Goal: Information Seeking & Learning: Check status

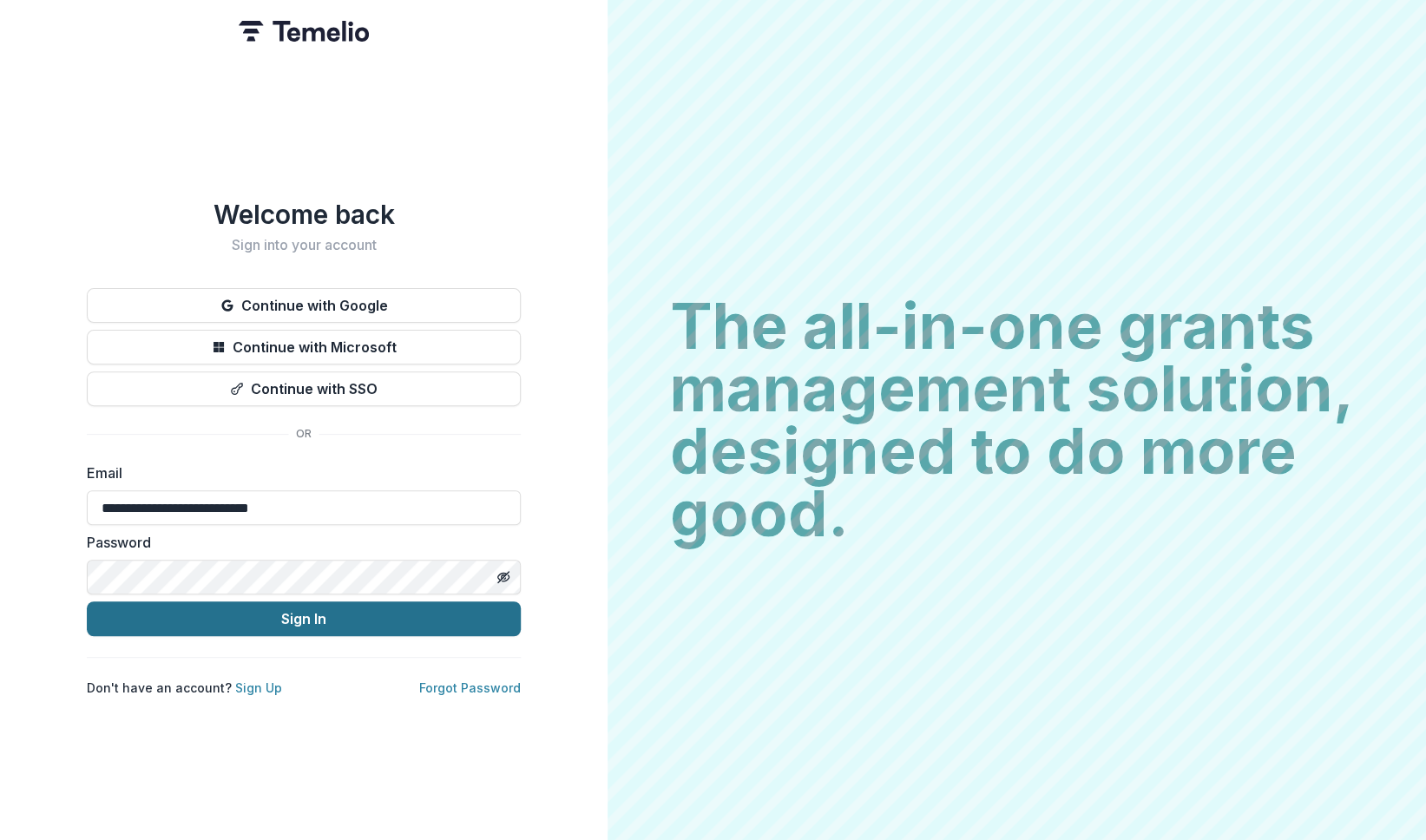
click at [279, 614] on button "Sign In" at bounding box center [304, 618] width 434 height 35
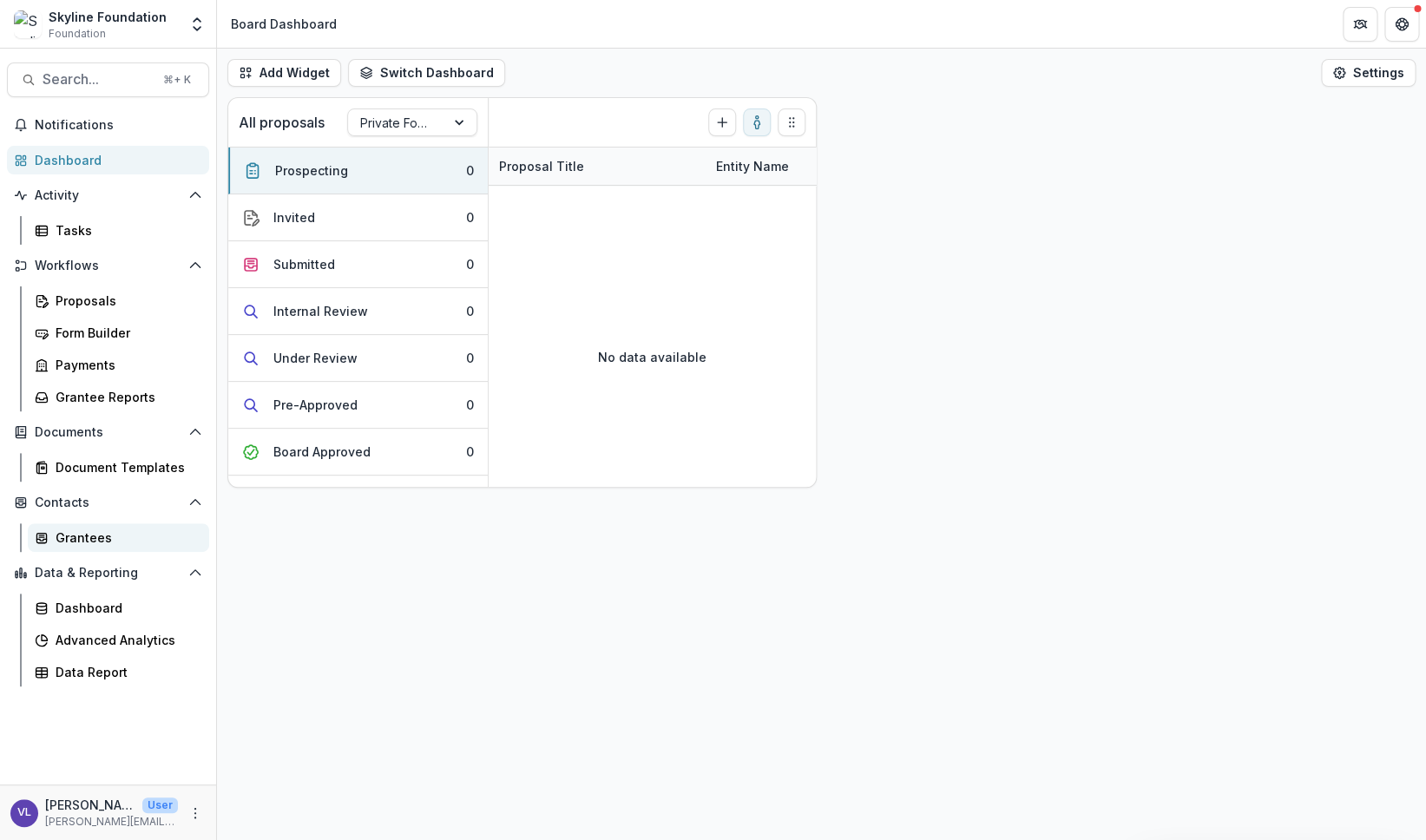
click at [87, 535] on div "Grantees" at bounding box center [126, 537] width 140 height 18
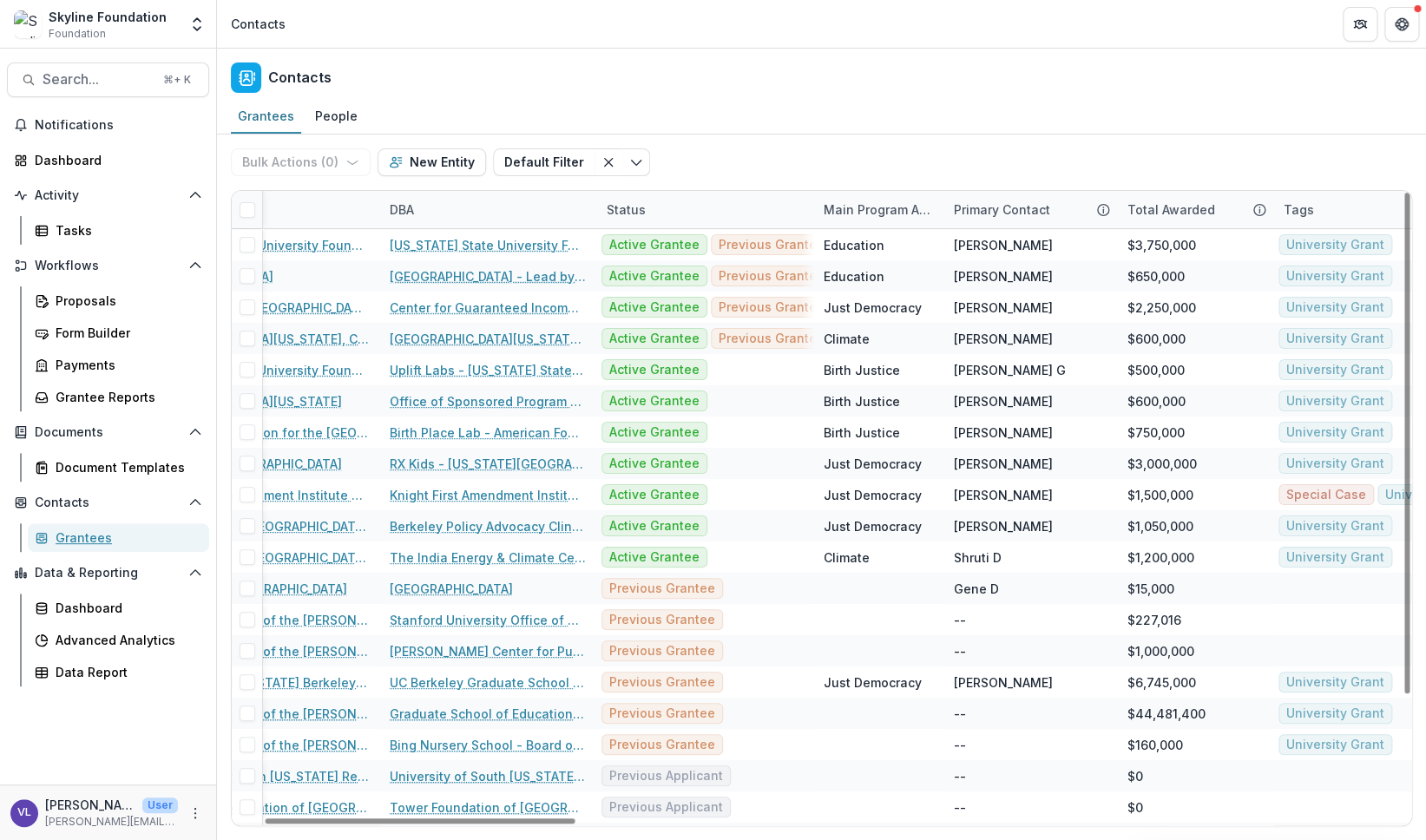
scroll to position [0, 120]
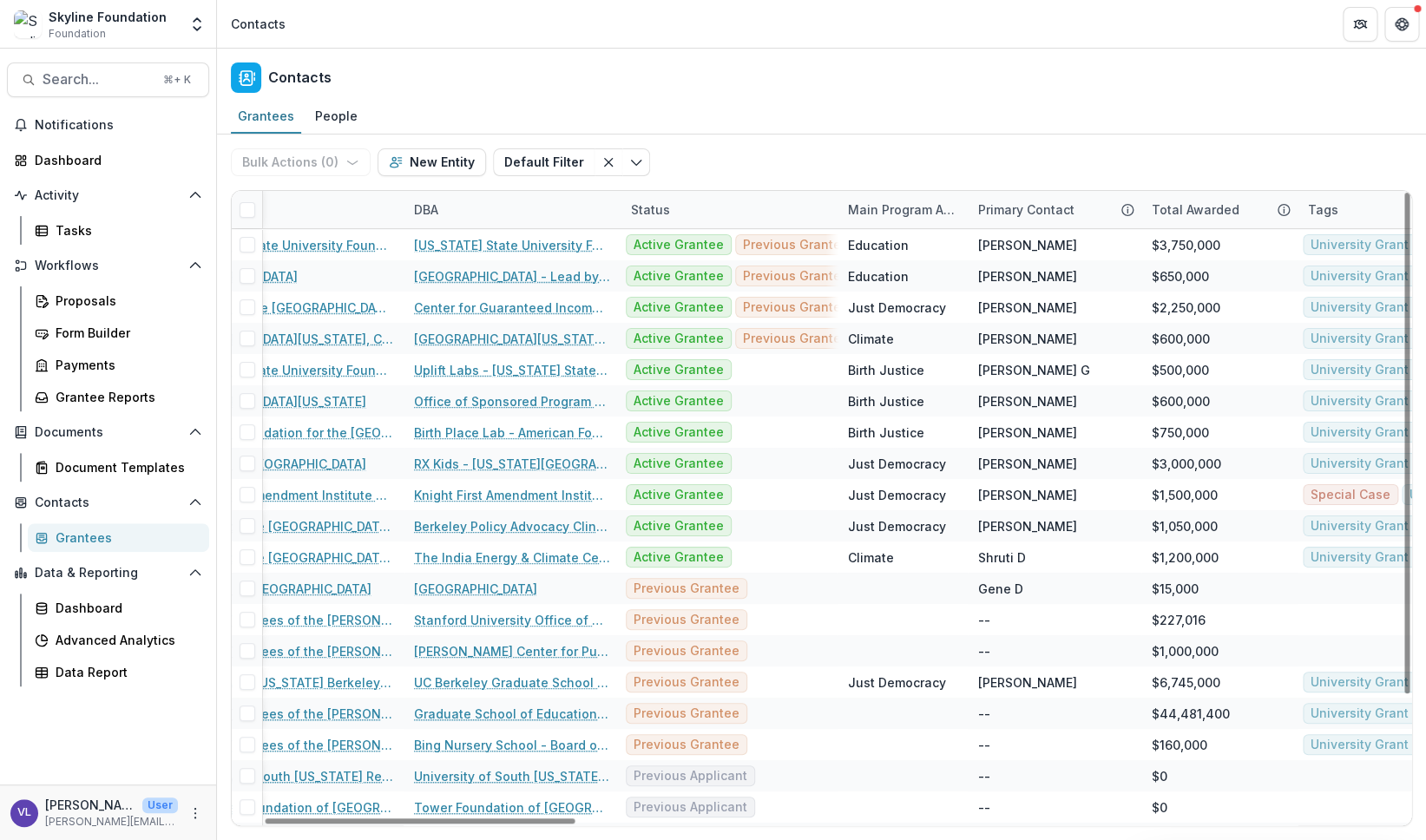
click at [866, 211] on div "Main Program Area of Org" at bounding box center [902, 209] width 130 height 18
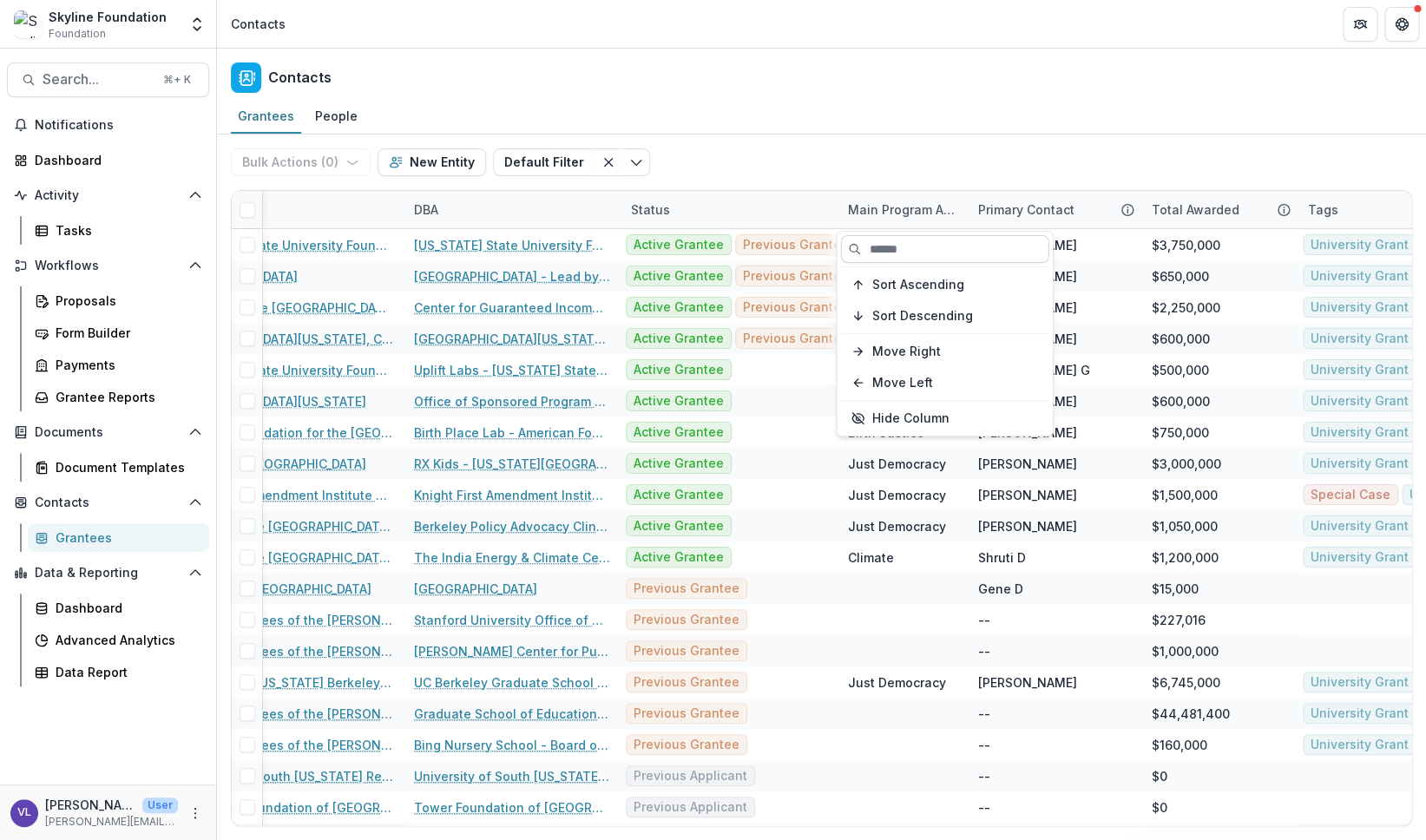
click at [881, 246] on input at bounding box center [945, 249] width 208 height 28
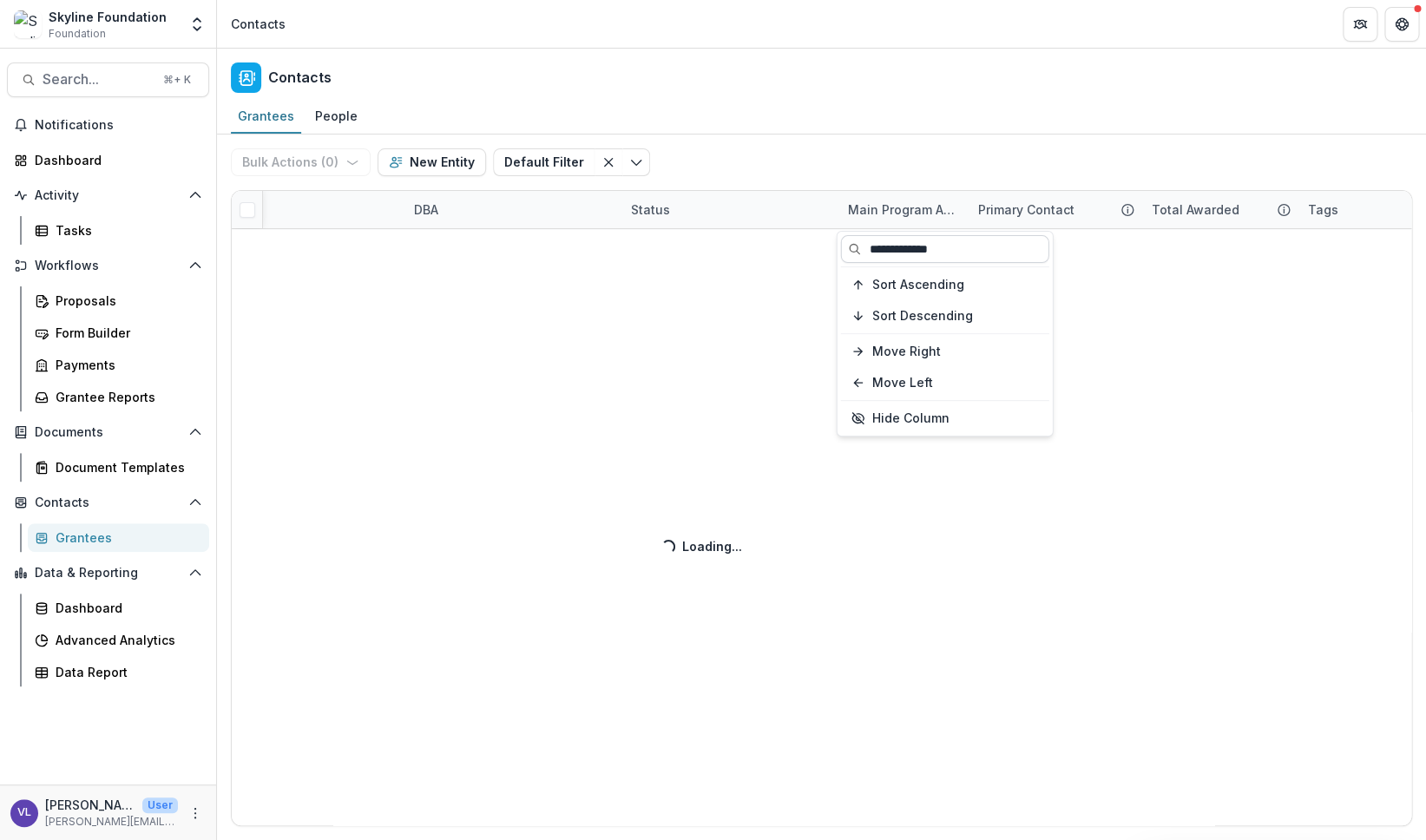
type input "**********"
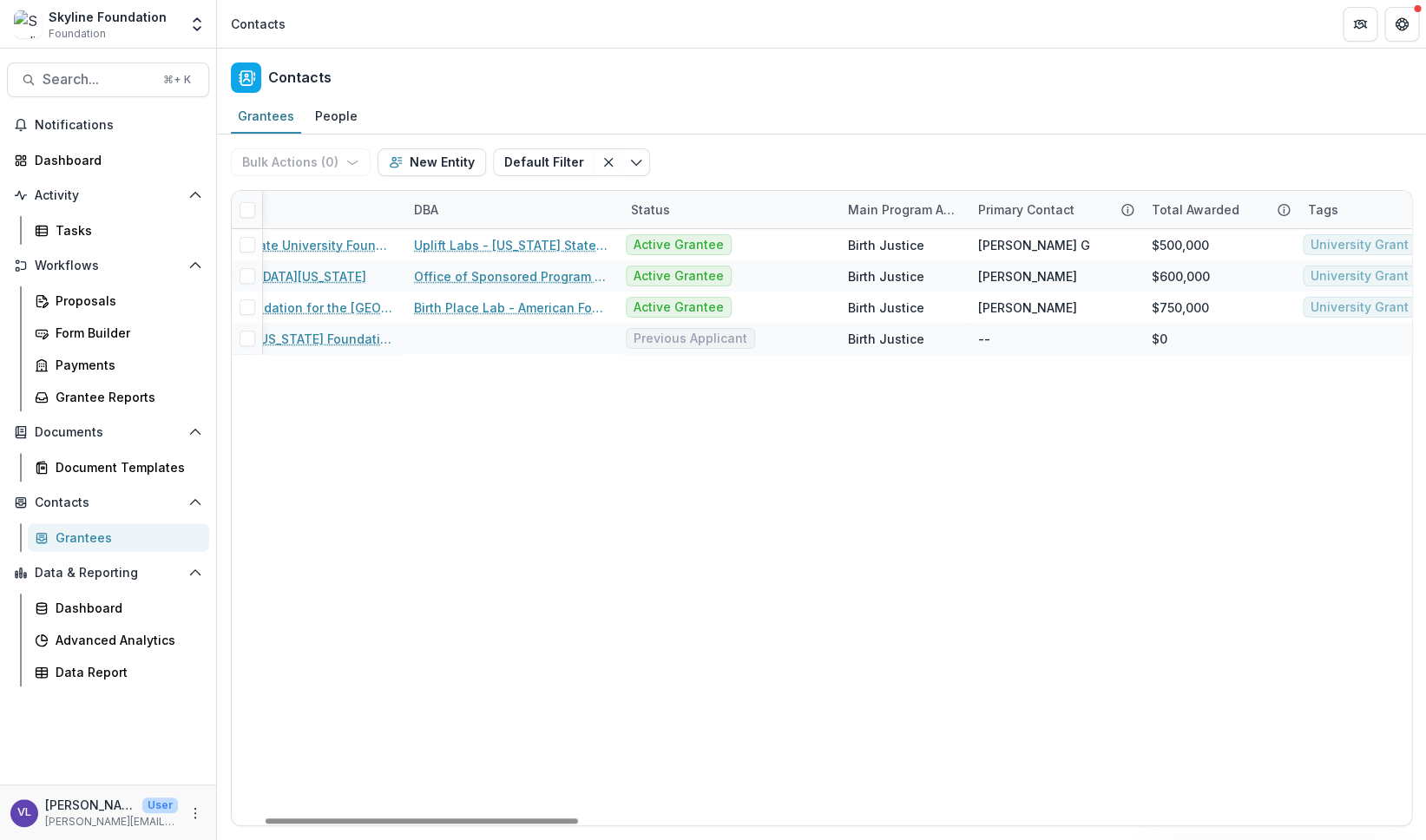
scroll to position [0, 0]
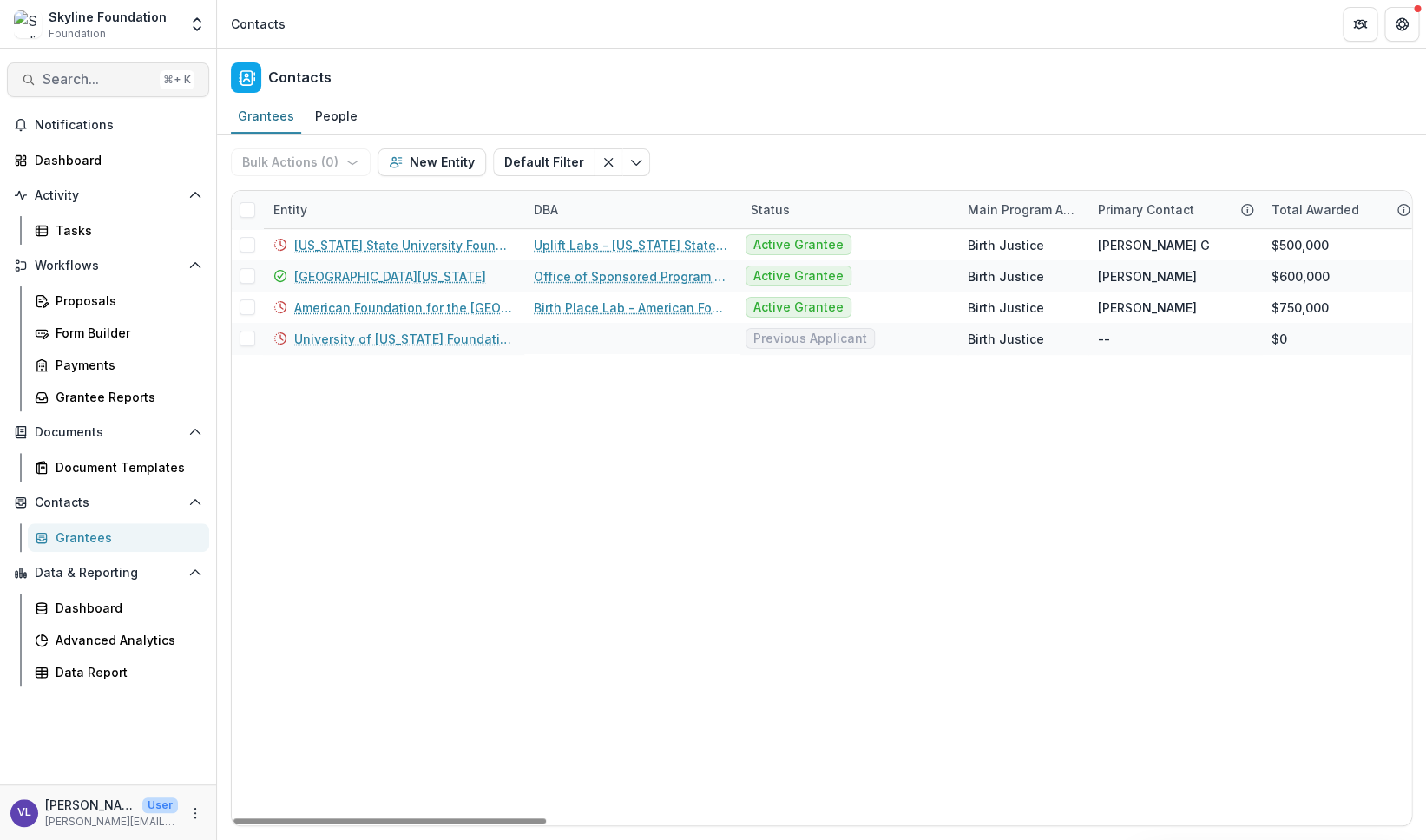
click at [69, 81] on span "Search..." at bounding box center [98, 79] width 110 height 16
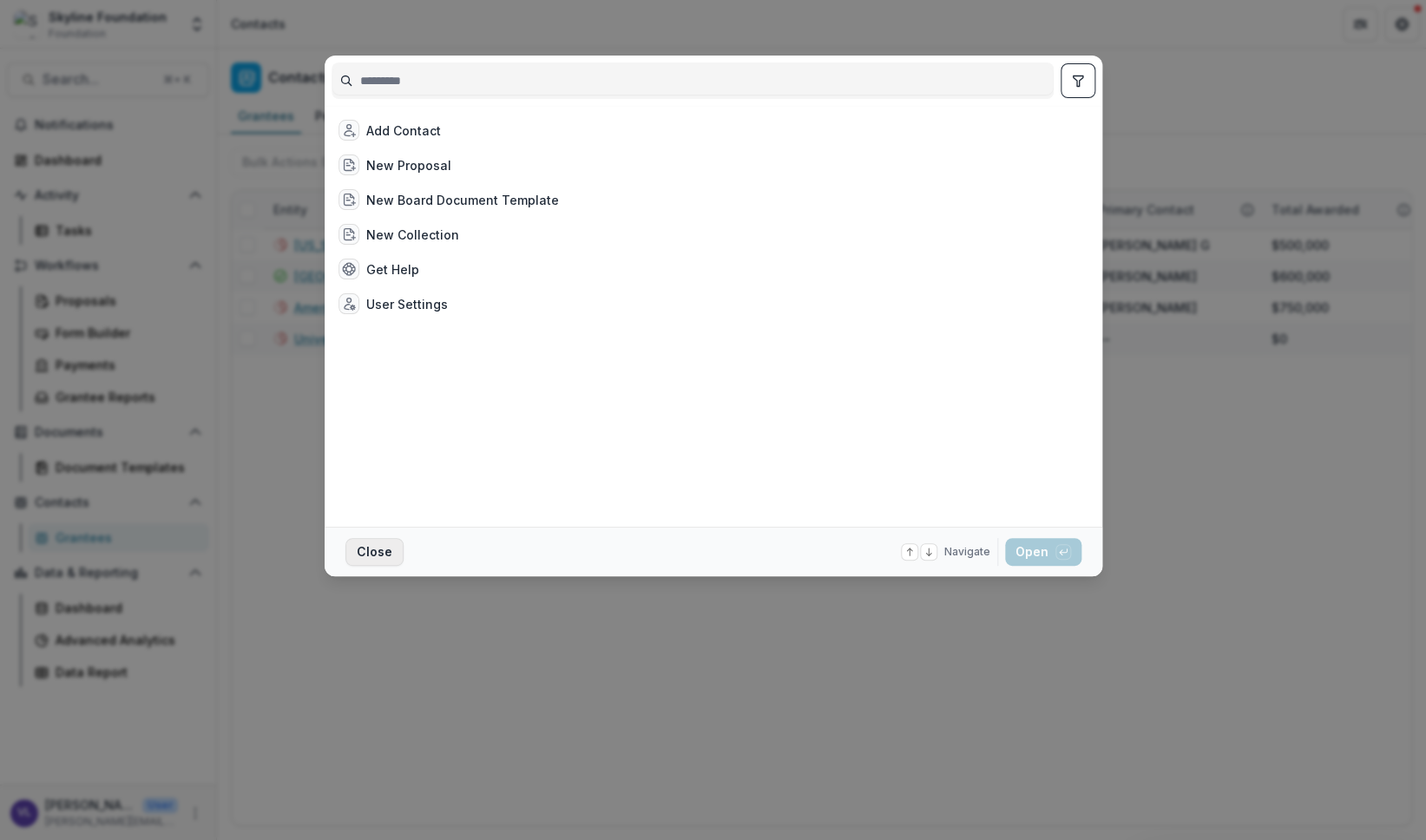
click at [371, 548] on button "Close" at bounding box center [374, 552] width 58 height 28
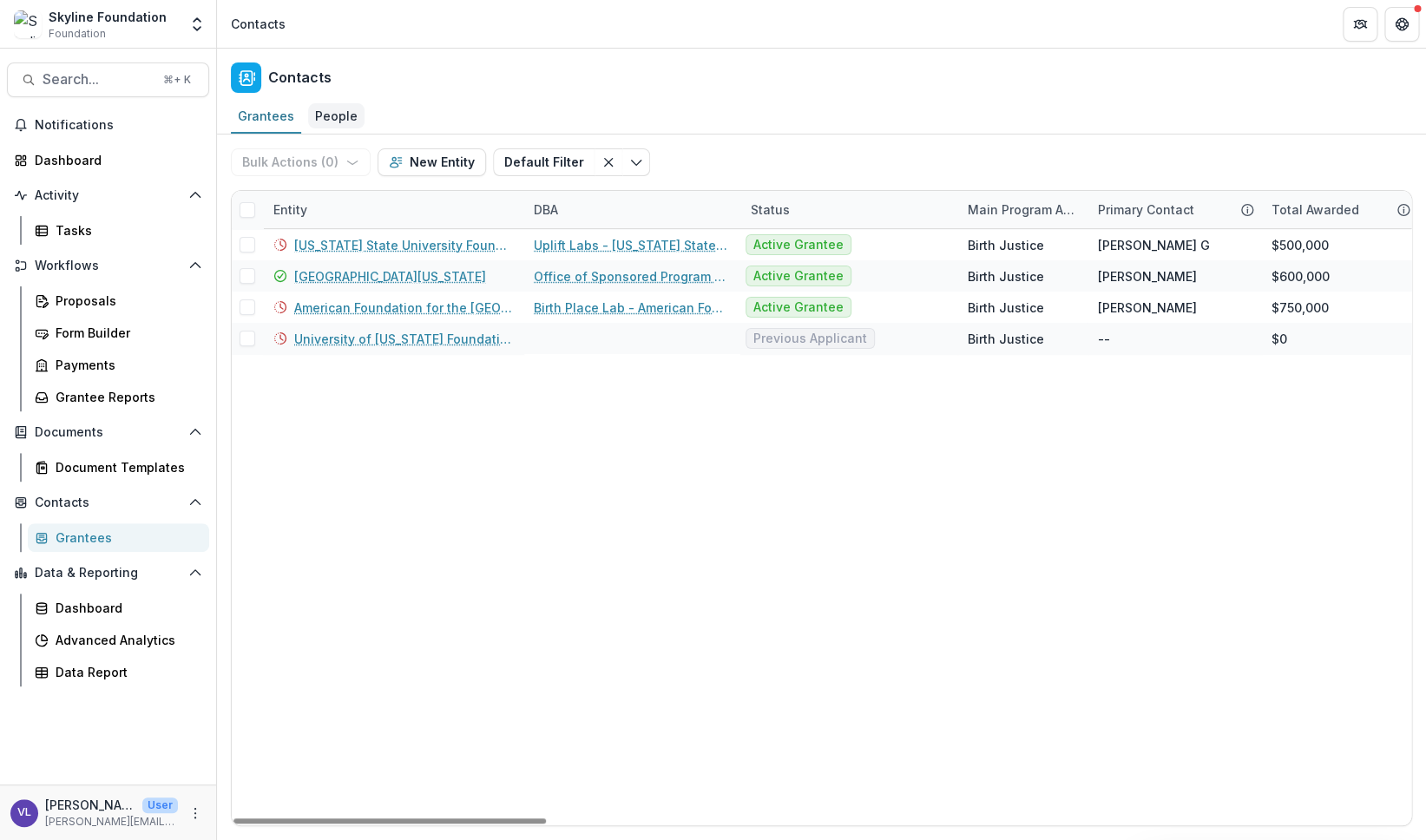
click at [337, 118] on div "People" at bounding box center [336, 115] width 56 height 25
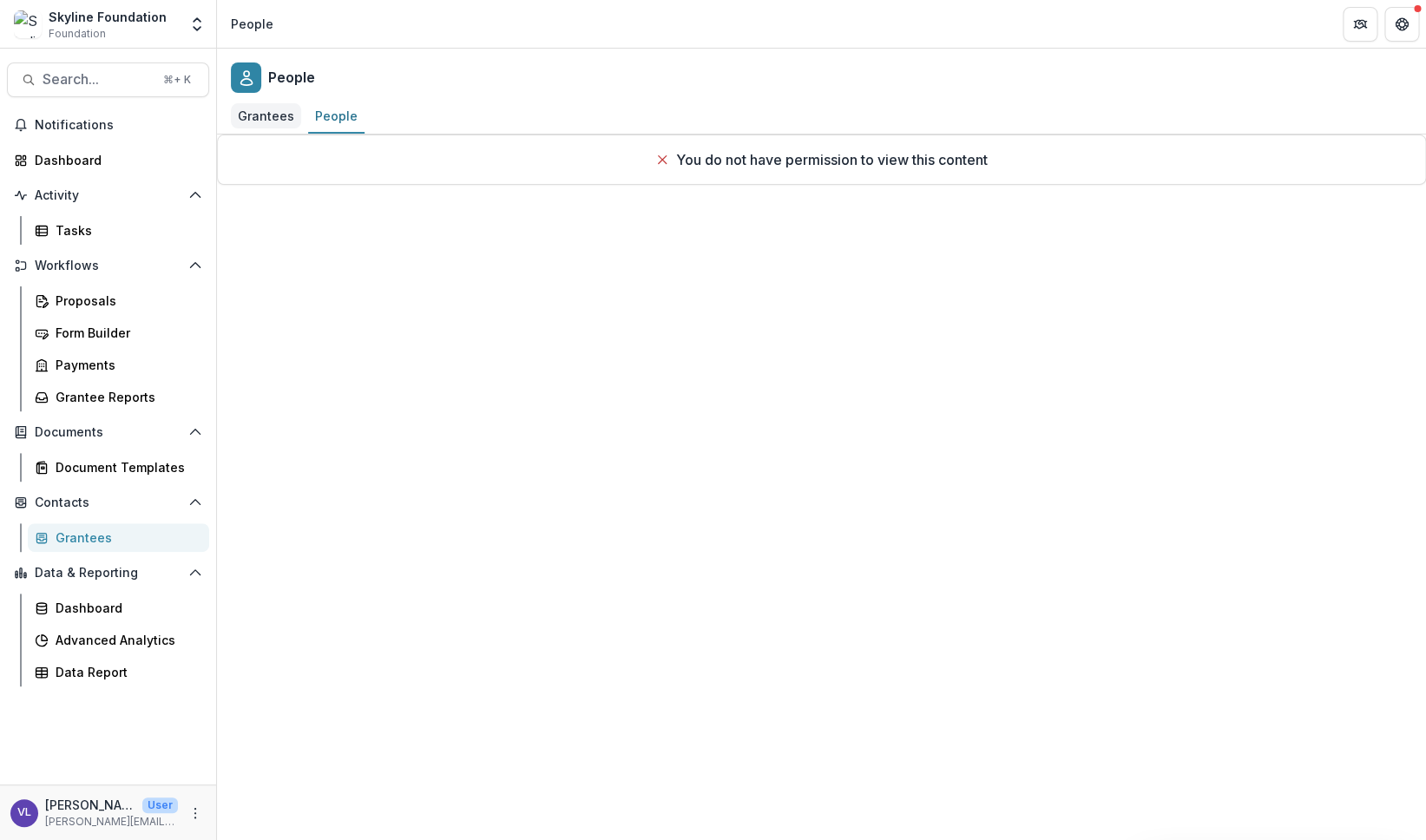
click at [258, 120] on div "Grantees" at bounding box center [266, 115] width 70 height 25
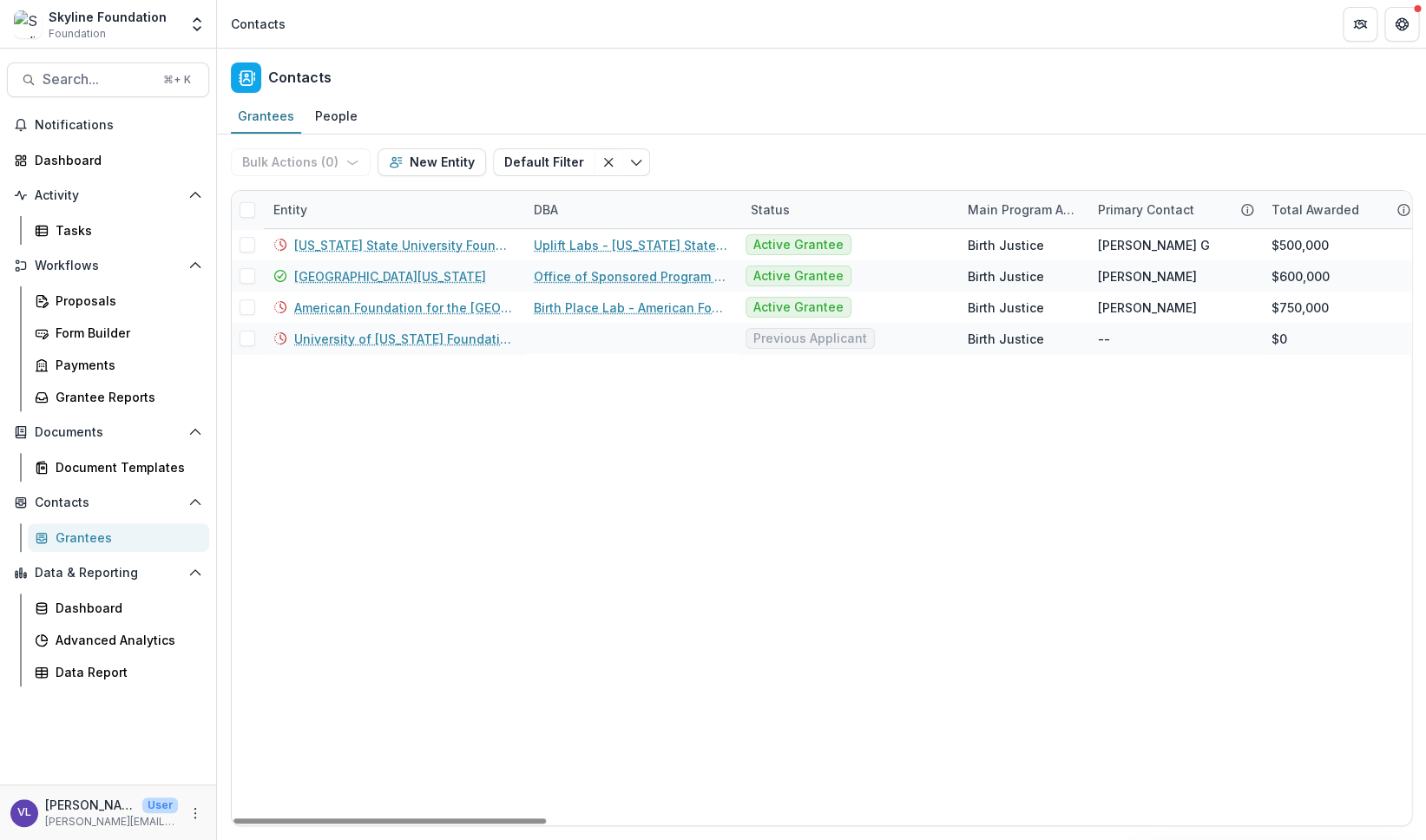
click at [1012, 210] on div "Main Program Area of Org" at bounding box center [1022, 209] width 130 height 18
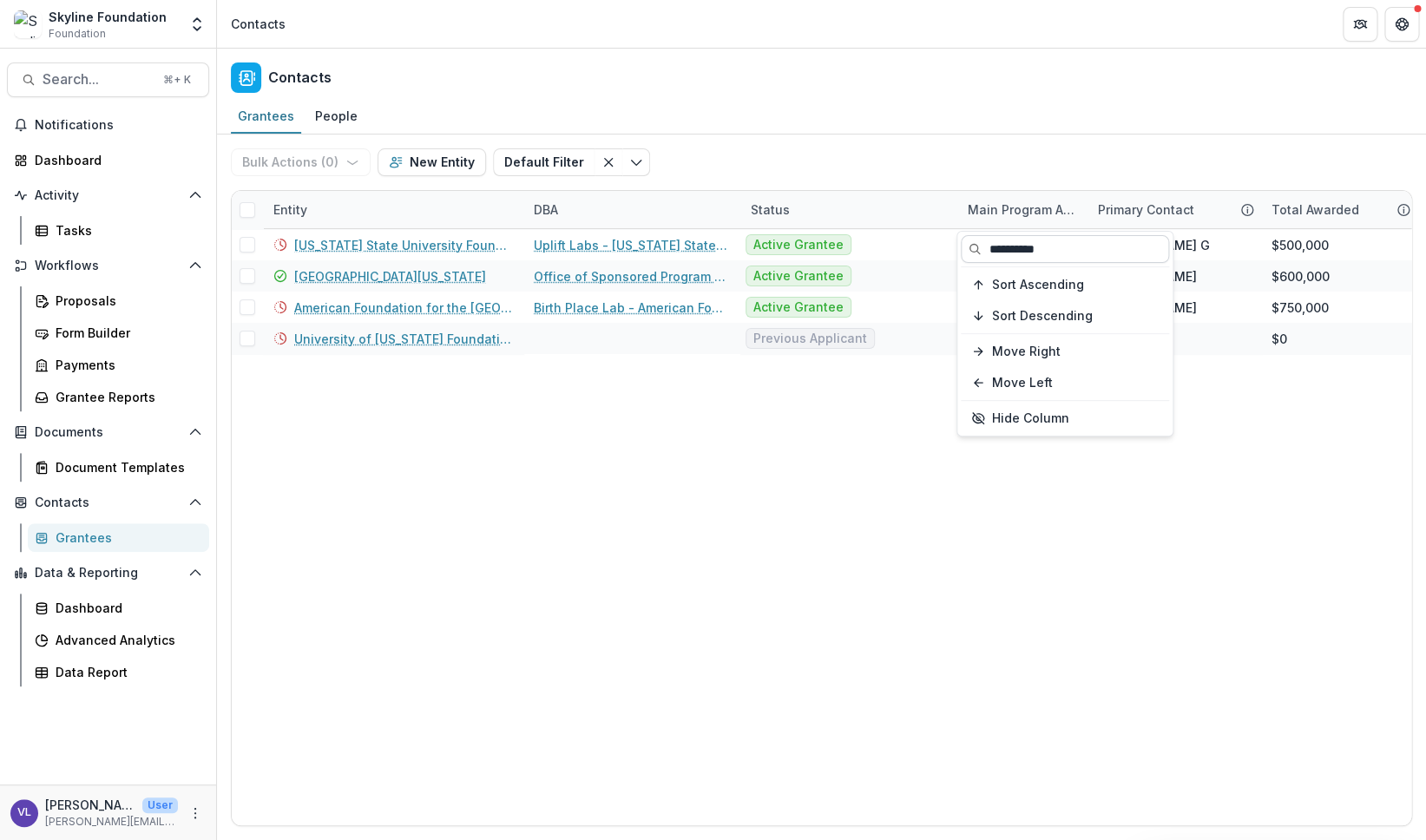
drag, startPoint x: 1057, startPoint y: 247, endPoint x: 986, endPoint y: 245, distance: 71.2
click at [986, 245] on input "**********" at bounding box center [1065, 249] width 208 height 28
type input "*"
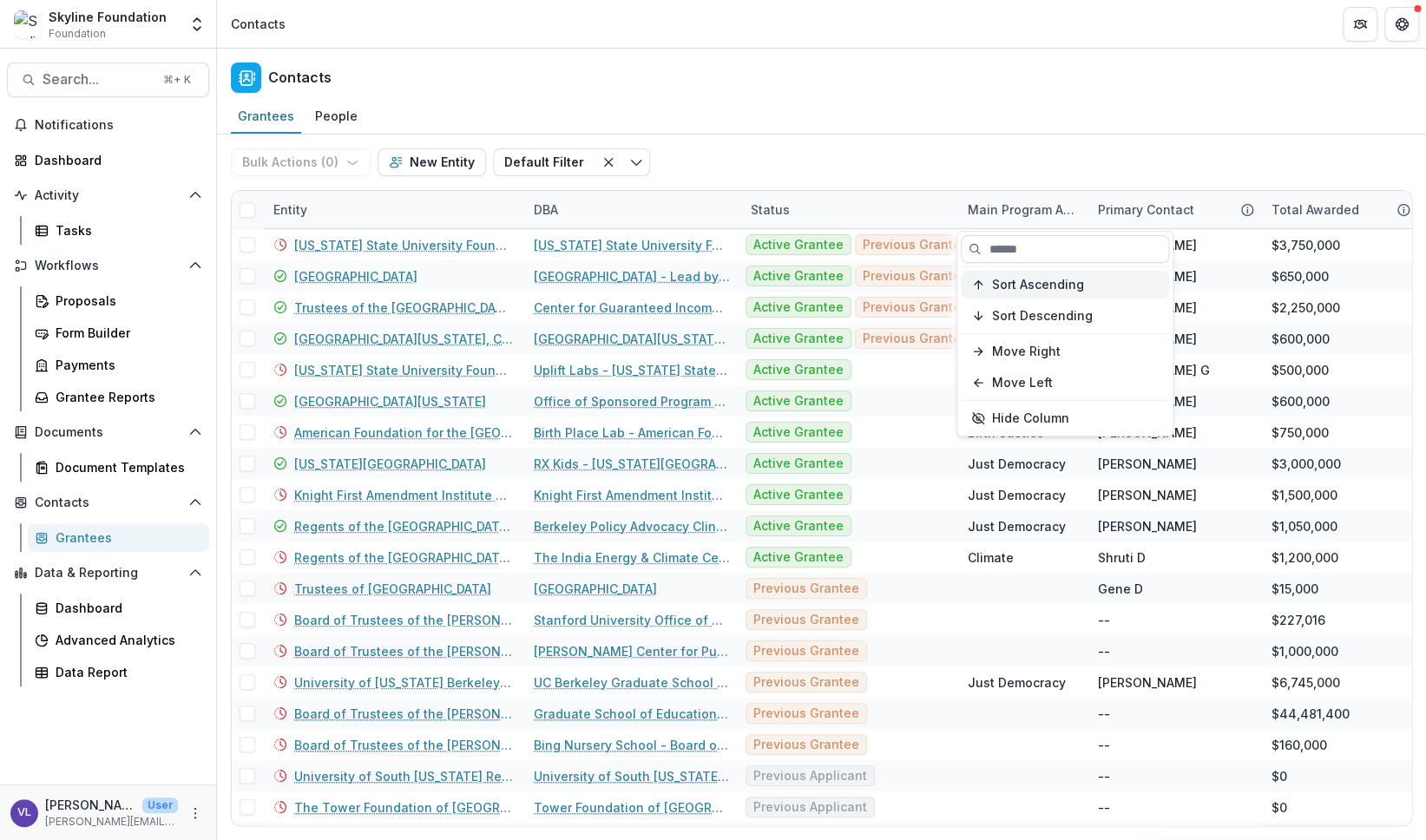
click at [1042, 285] on span "Sort Ascending" at bounding box center [1038, 285] width 92 height 15
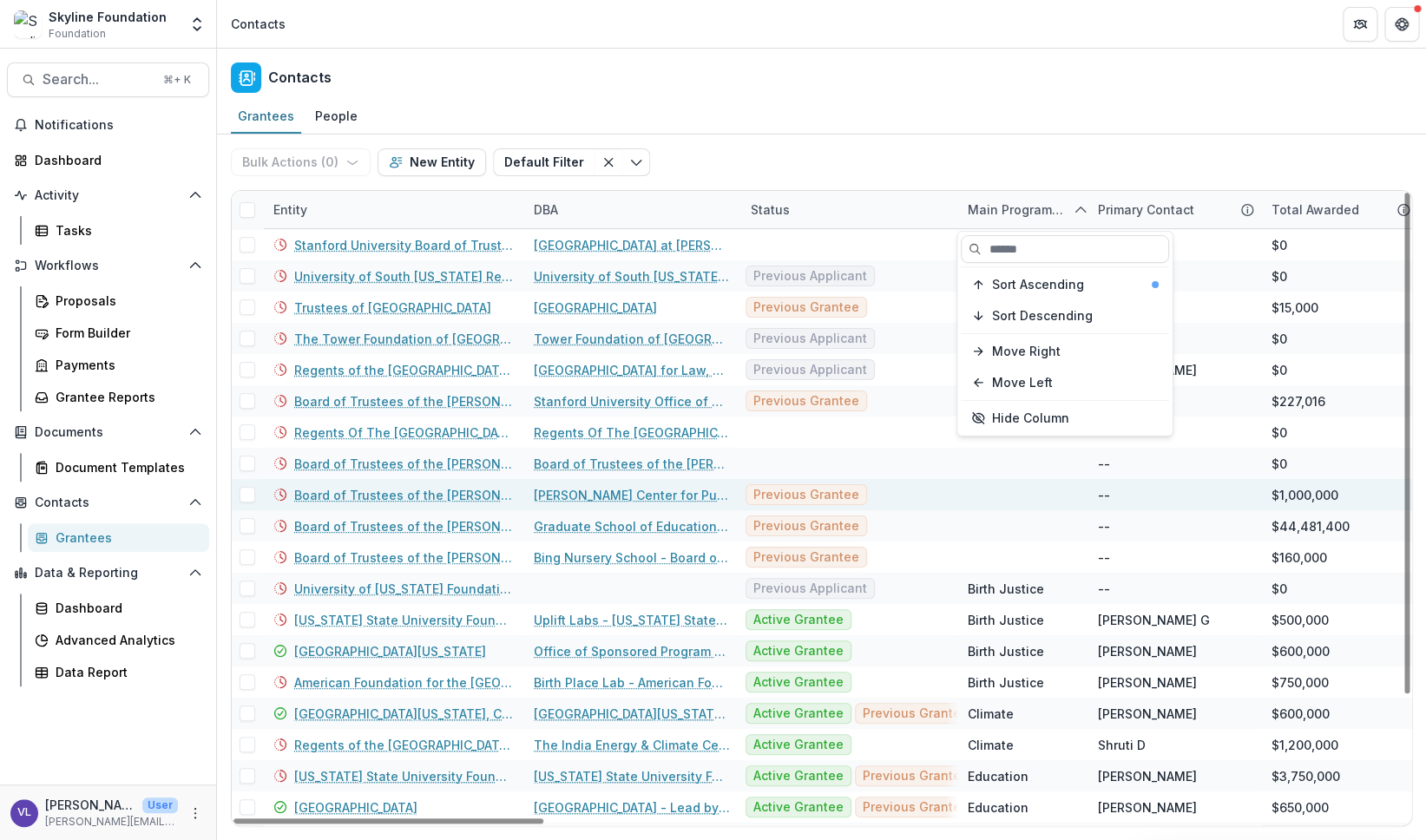
click at [983, 490] on div at bounding box center [1022, 494] width 109 height 31
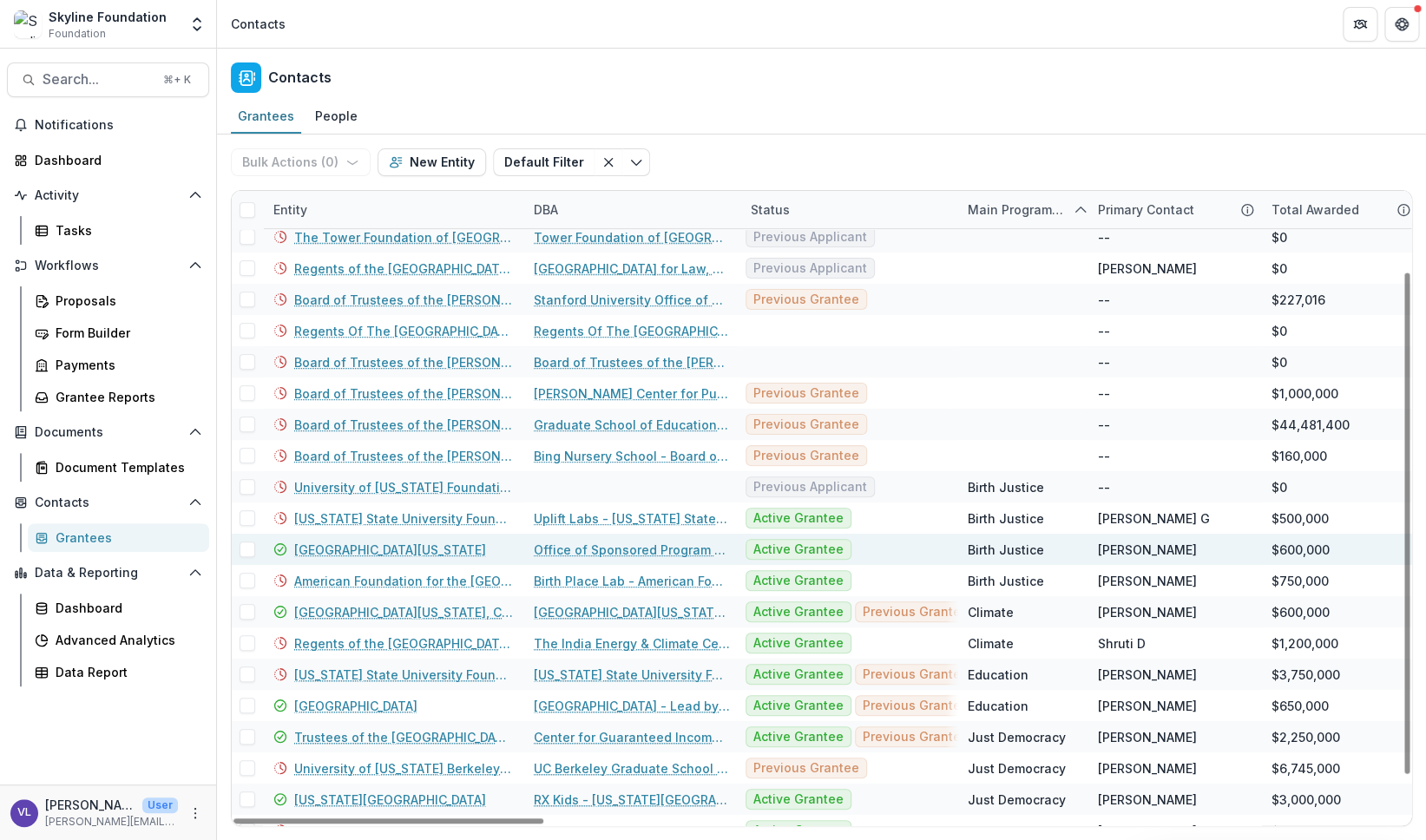
scroll to position [154, 0]
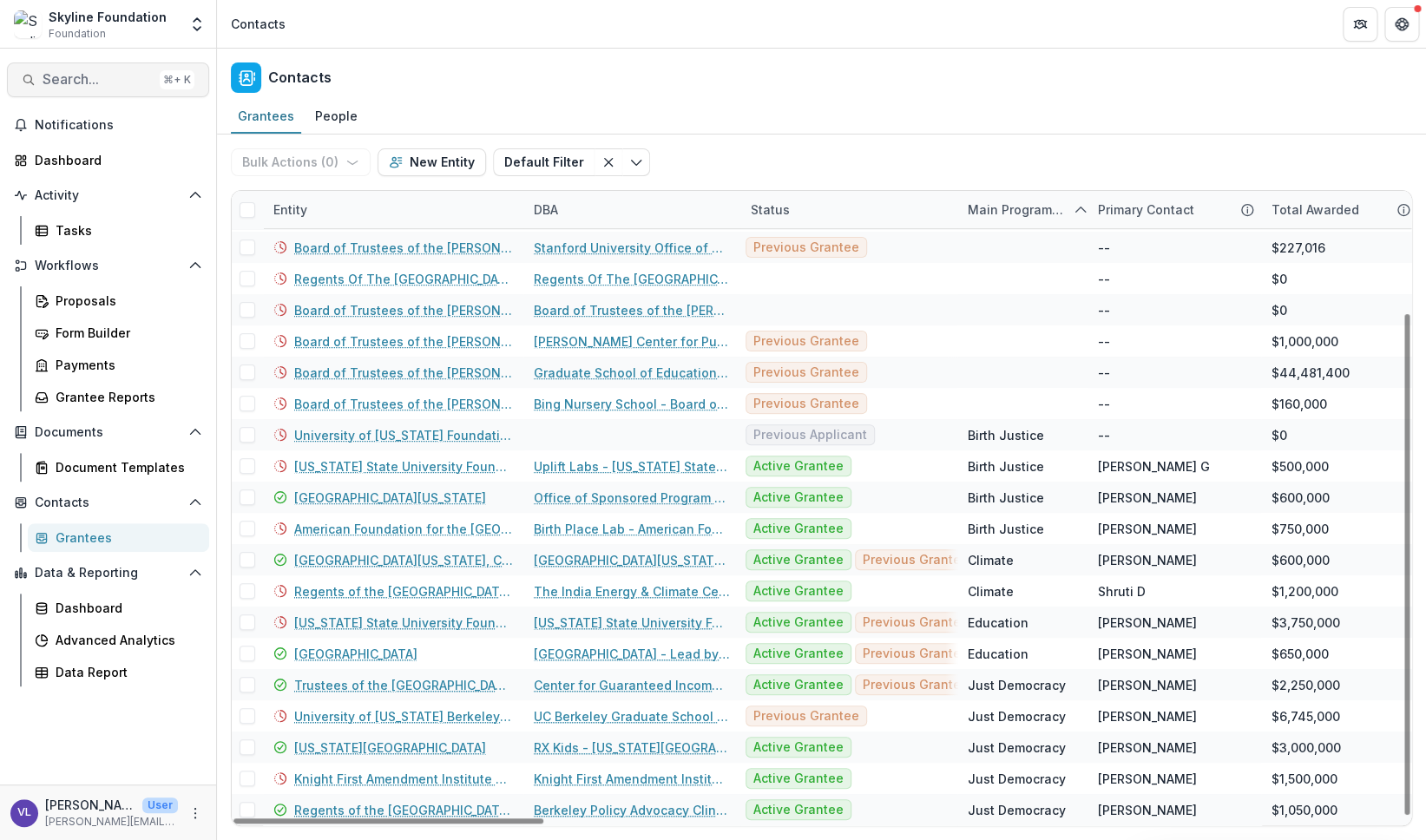
click at [78, 82] on span "Search..." at bounding box center [98, 79] width 110 height 16
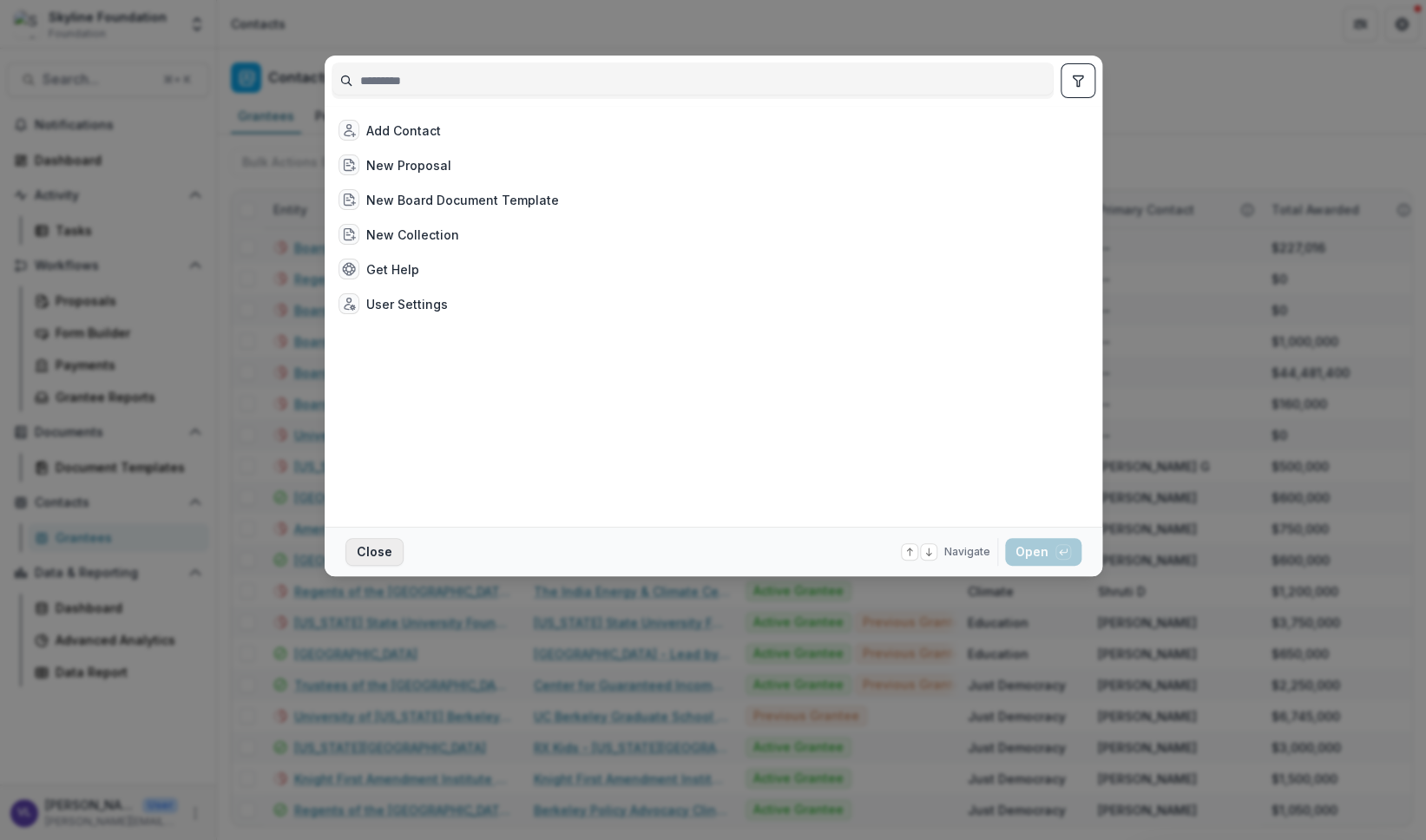
click at [379, 550] on button "Close" at bounding box center [374, 552] width 58 height 28
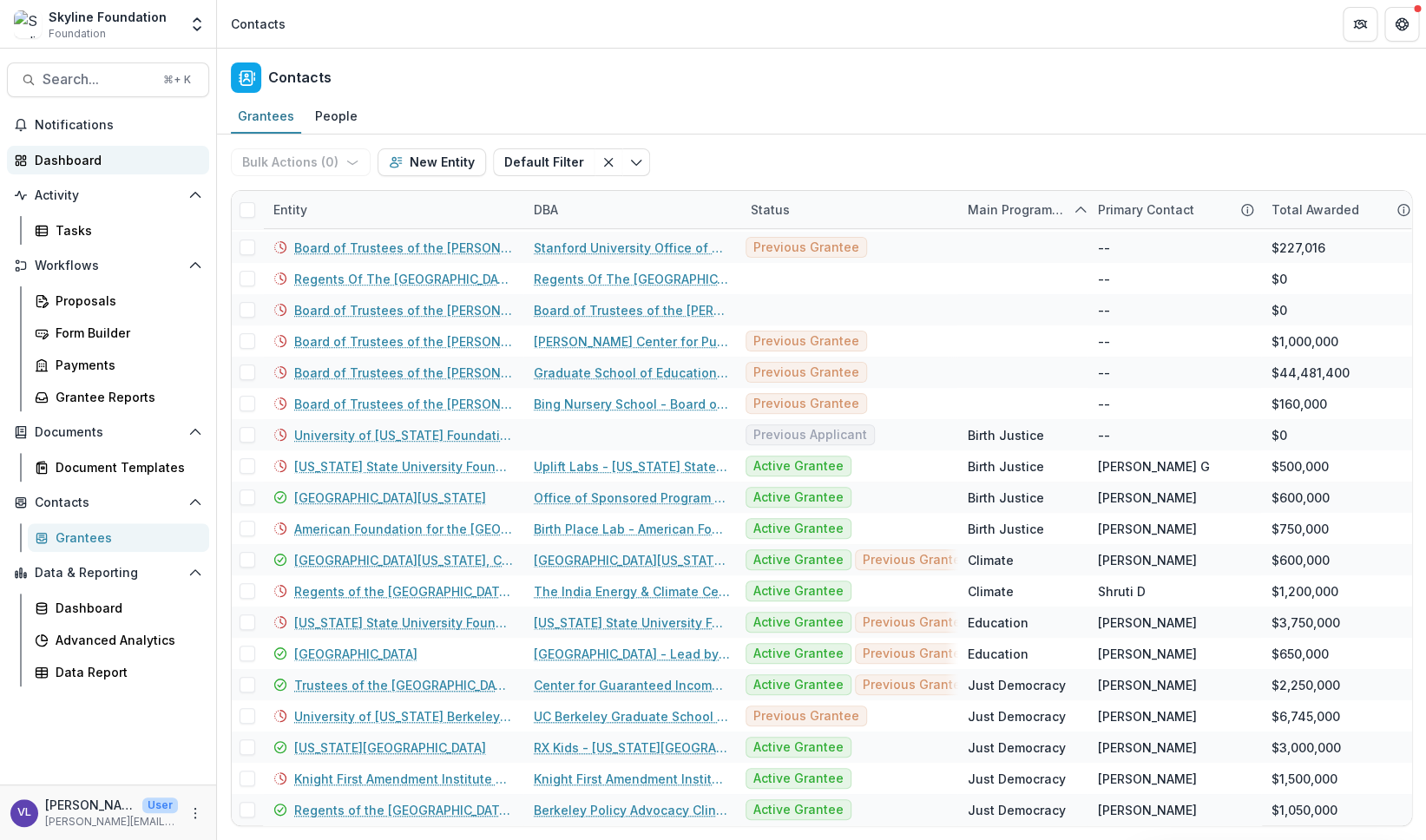
click at [80, 159] on div "Dashboard" at bounding box center [115, 160] width 161 height 18
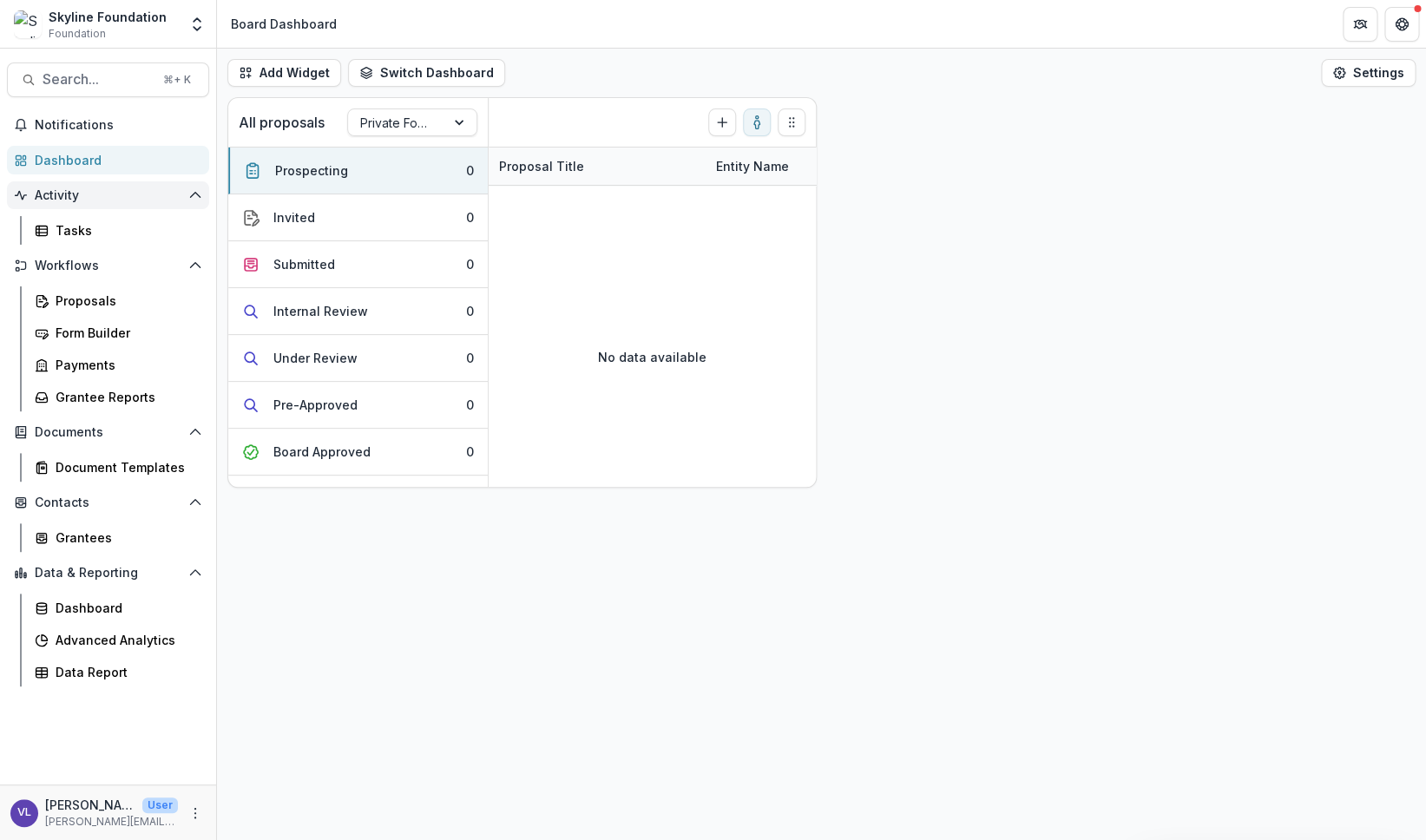
click at [69, 204] on button "Activity" at bounding box center [108, 195] width 202 height 28
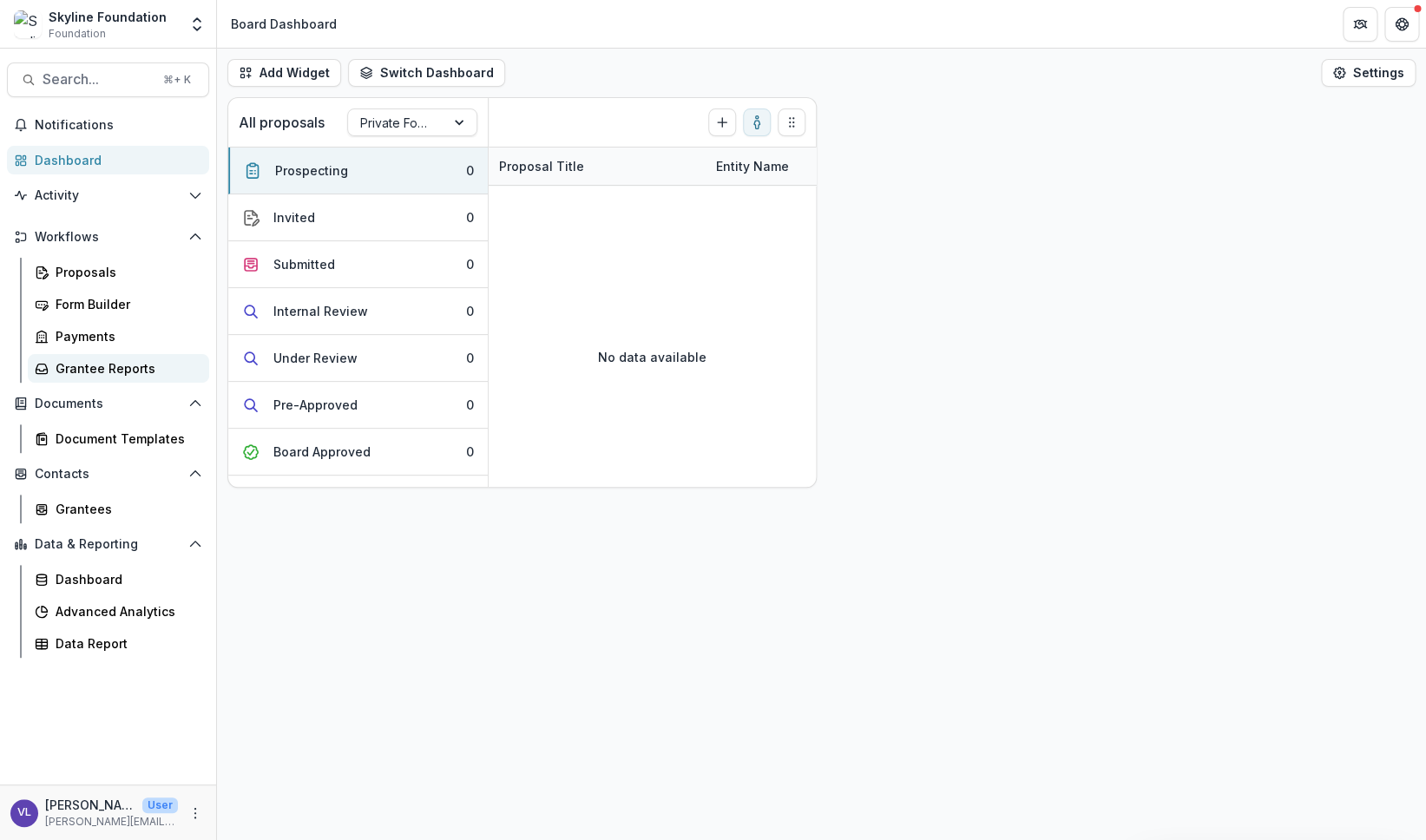
click at [82, 366] on div "Grantee Reports" at bounding box center [126, 368] width 140 height 18
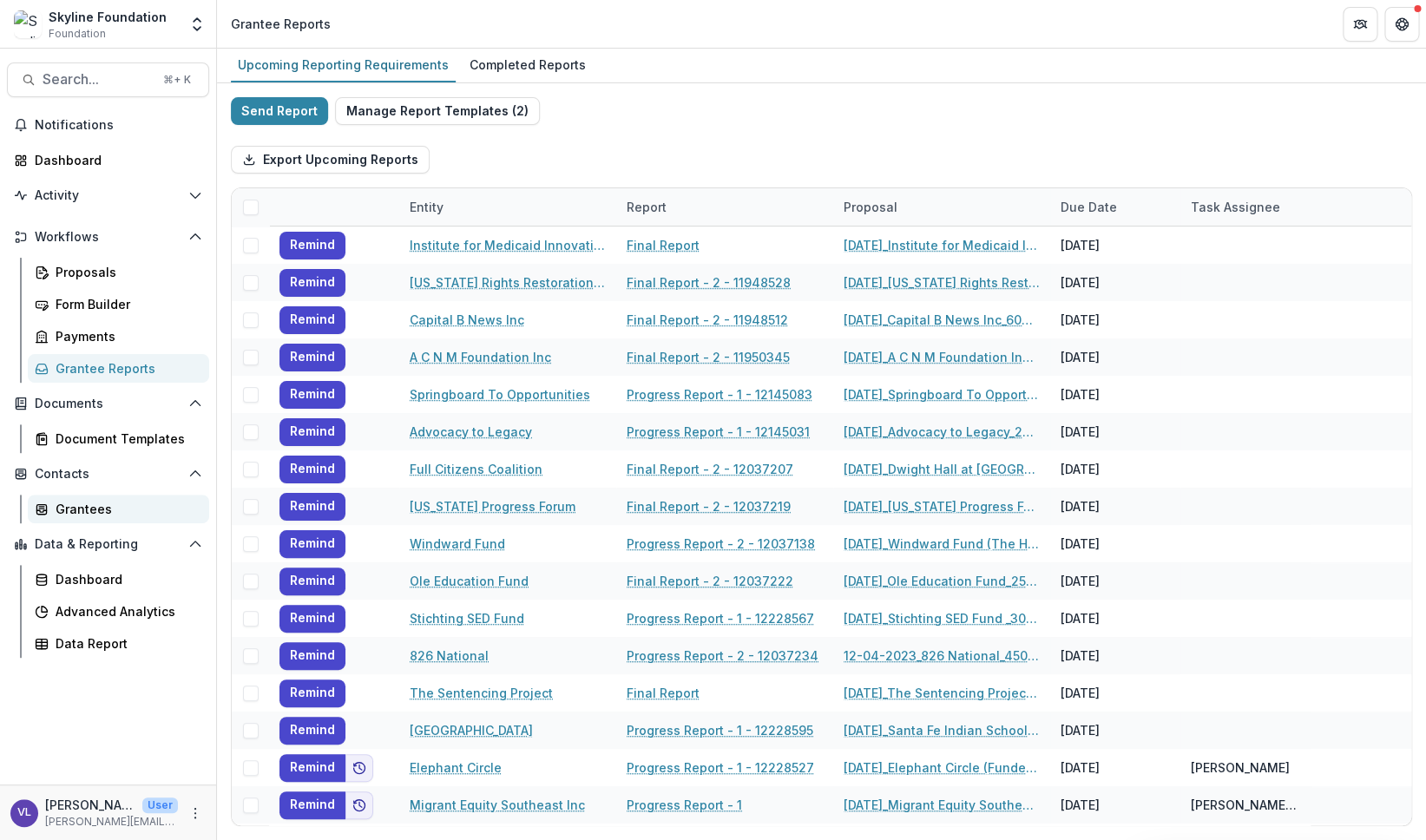
click at [75, 505] on div "Grantees" at bounding box center [126, 509] width 140 height 18
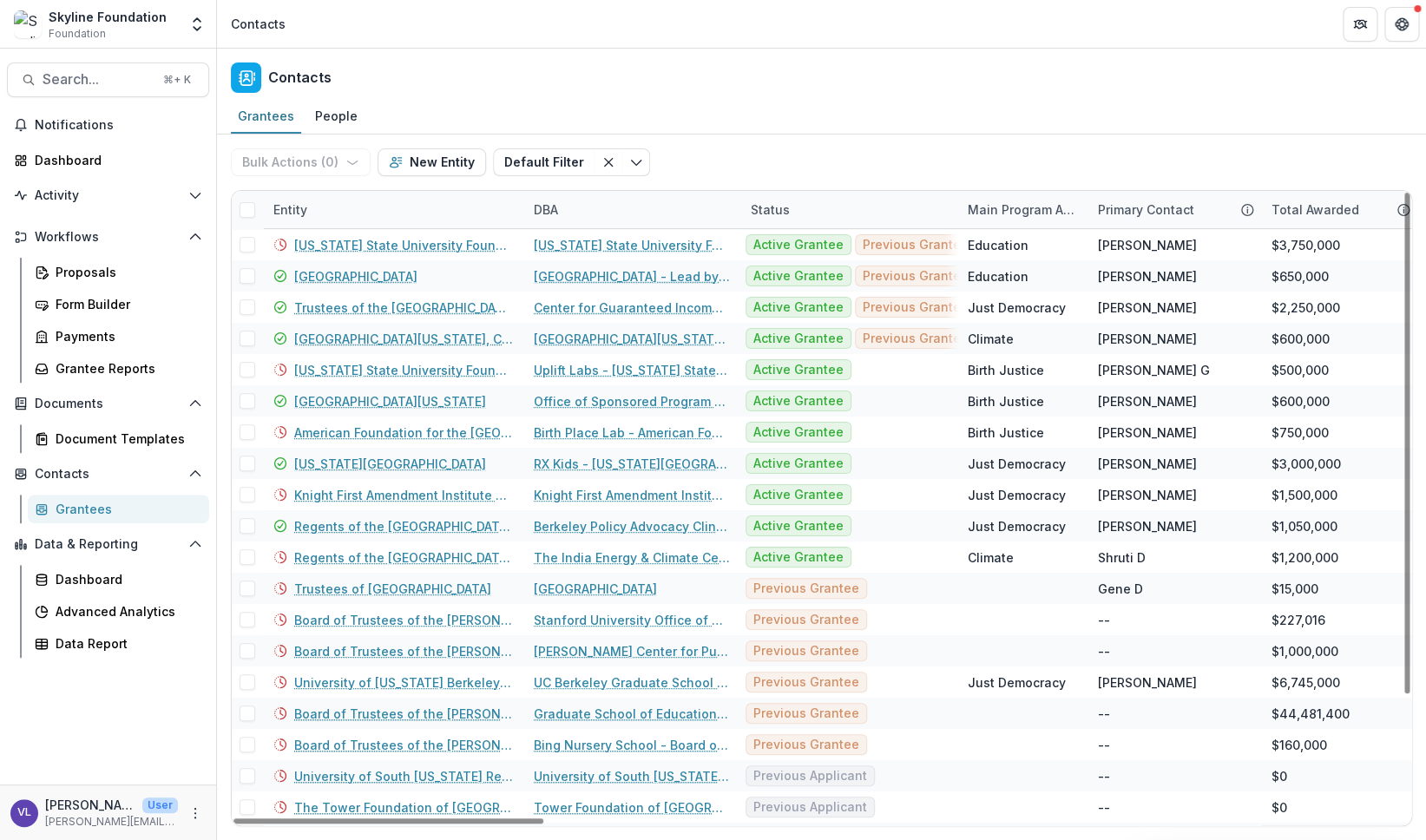
click at [1029, 209] on div "Main Program Area of Org" at bounding box center [1022, 209] width 130 height 18
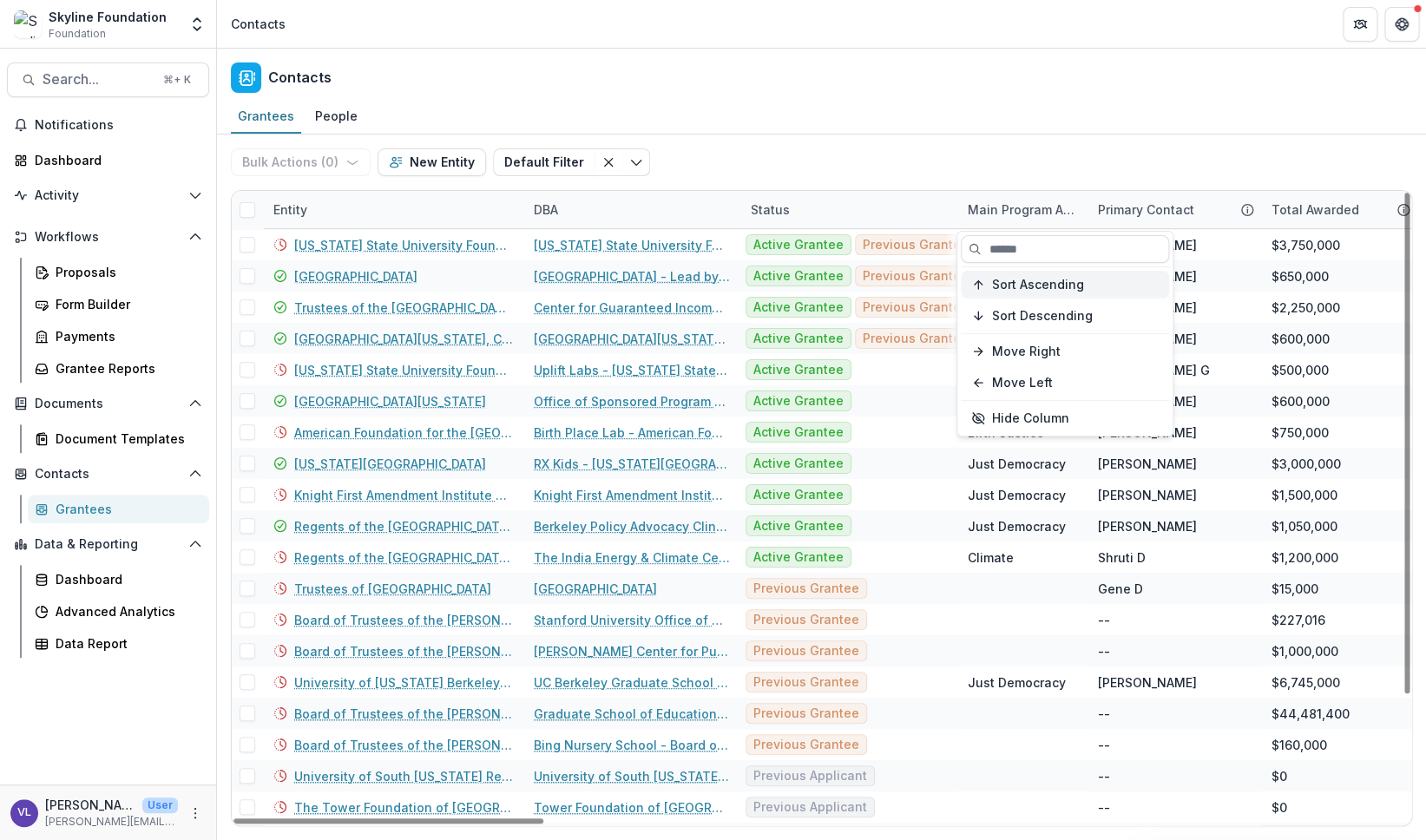
click at [1034, 283] on span "Sort Ascending" at bounding box center [1038, 285] width 92 height 15
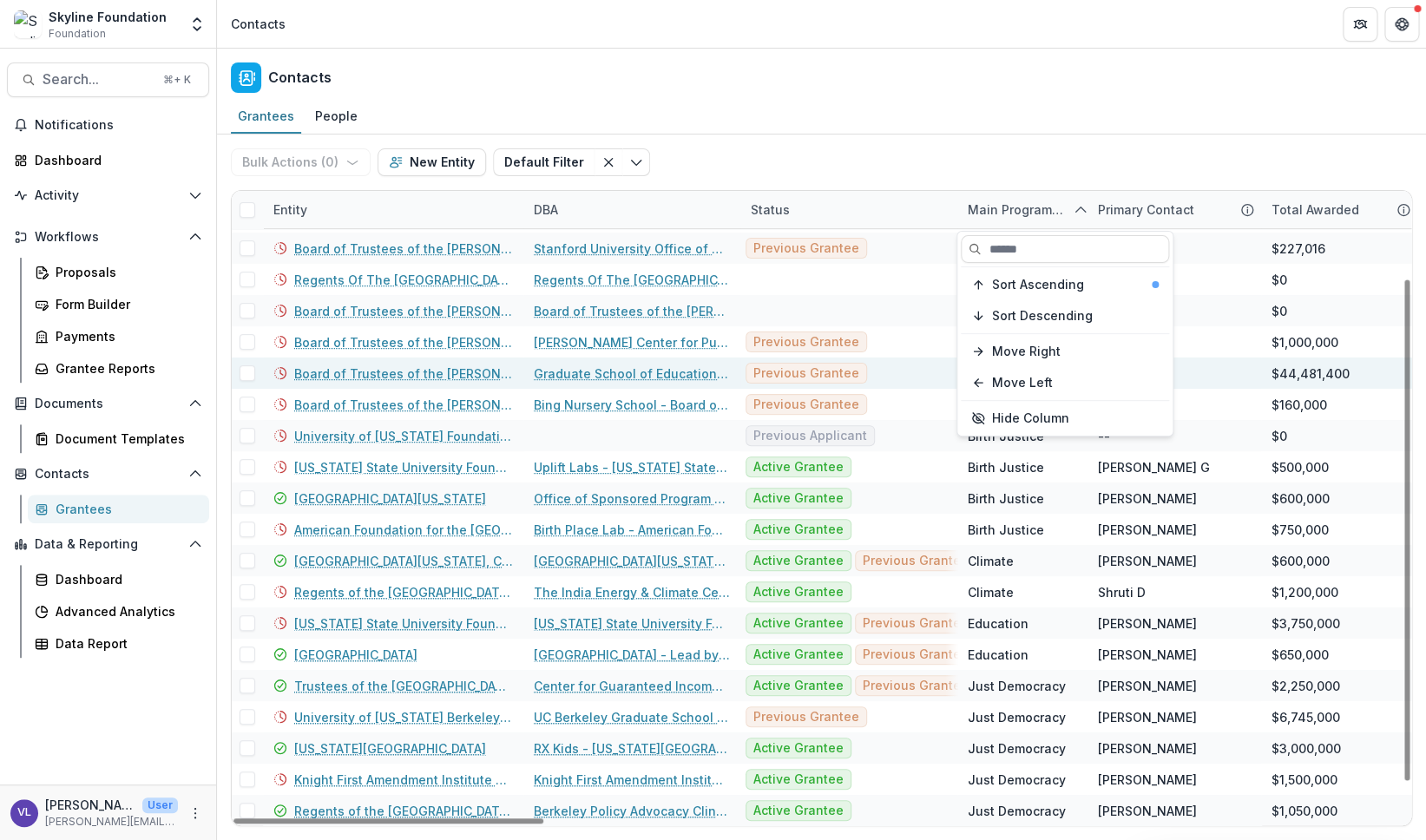
scroll to position [154, 0]
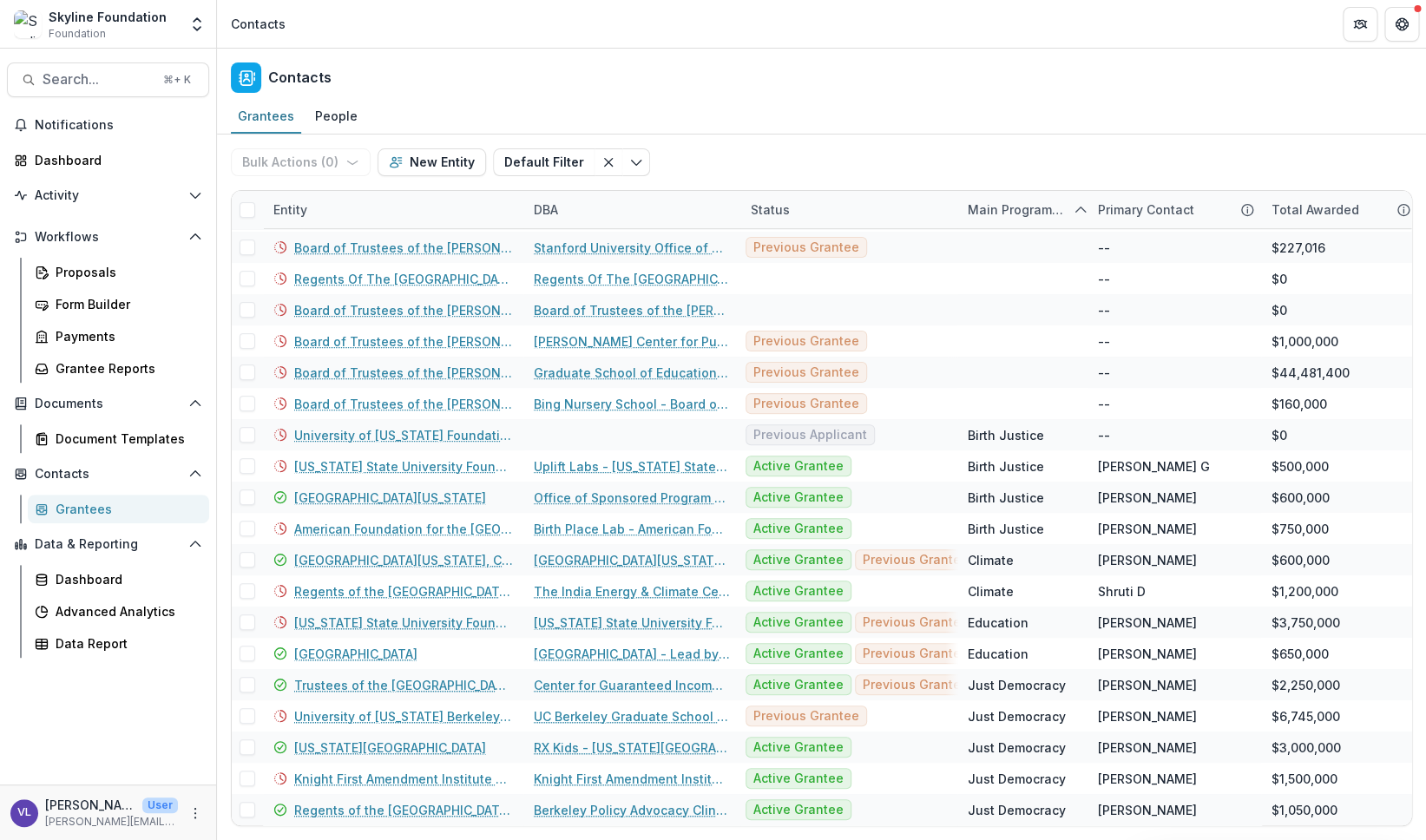
click at [915, 91] on div "Contacts" at bounding box center [821, 74] width 1209 height 51
click at [97, 642] on div "Data Report" at bounding box center [126, 643] width 140 height 18
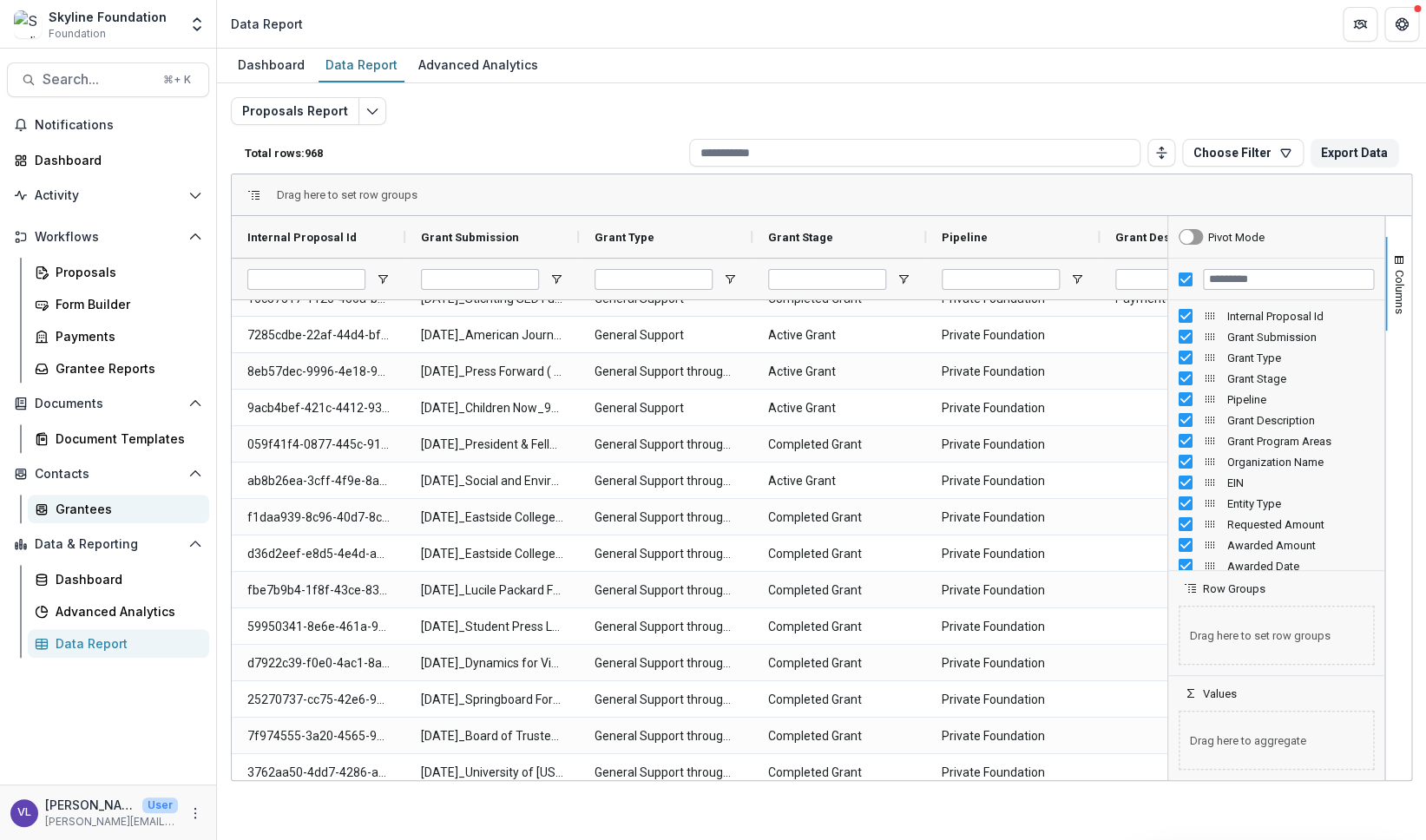
click at [80, 509] on div "Grantees" at bounding box center [126, 509] width 140 height 18
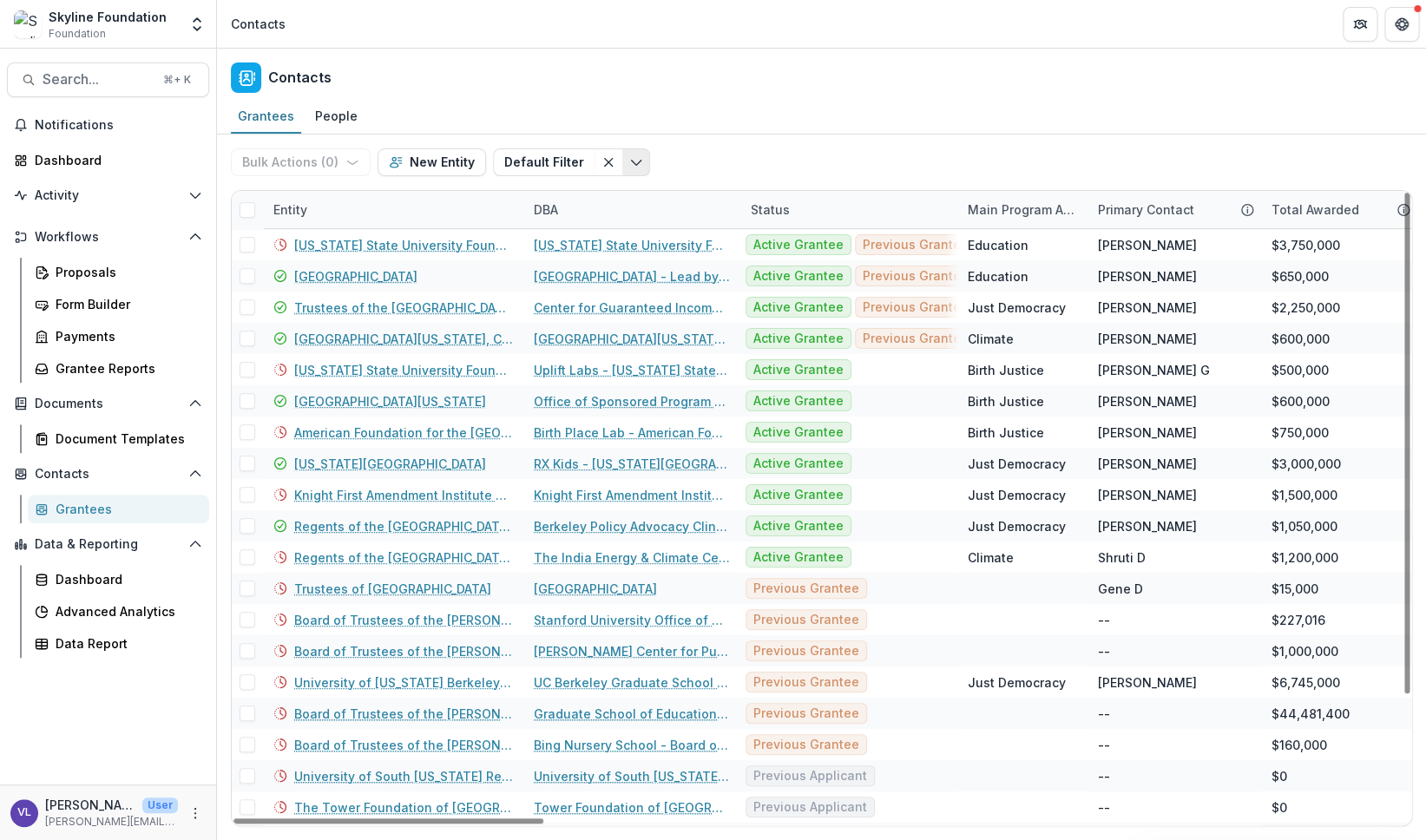
click at [632, 158] on icon "Toggle menu" at bounding box center [636, 162] width 14 height 14
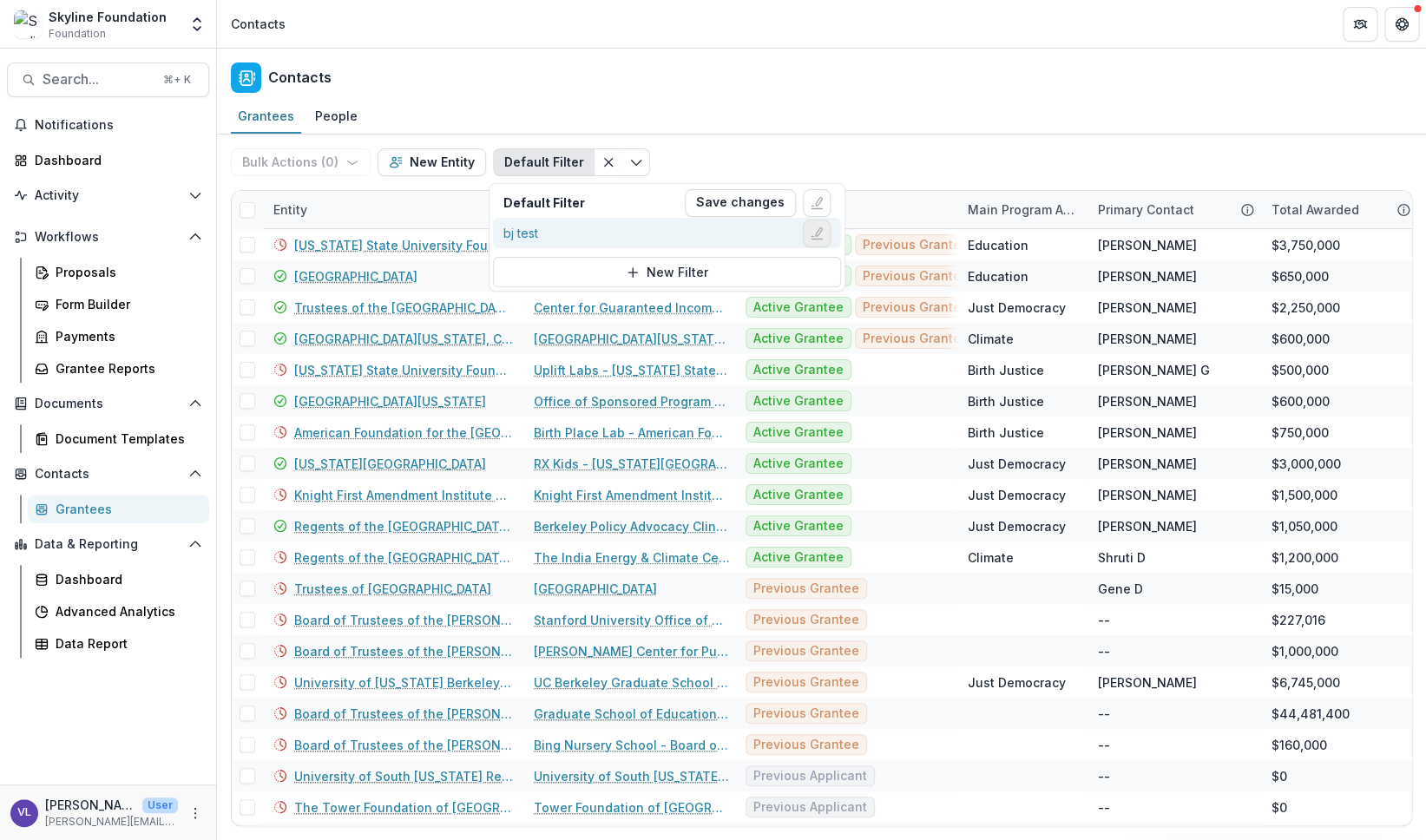
click at [816, 233] on icon "Edit filter" at bounding box center [819, 231] width 6 height 9
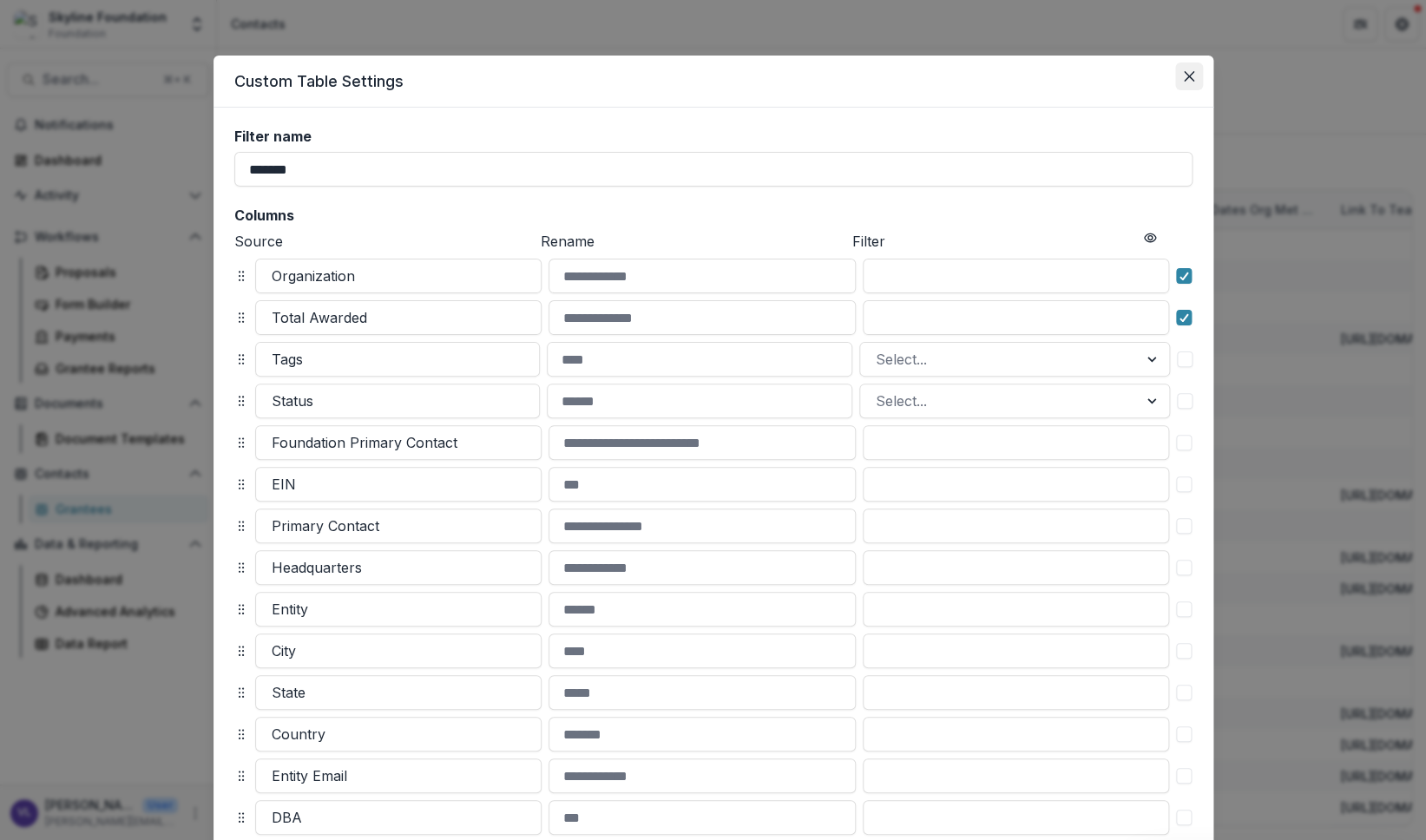
click at [1187, 76] on icon "Close" at bounding box center [1189, 76] width 10 height 10
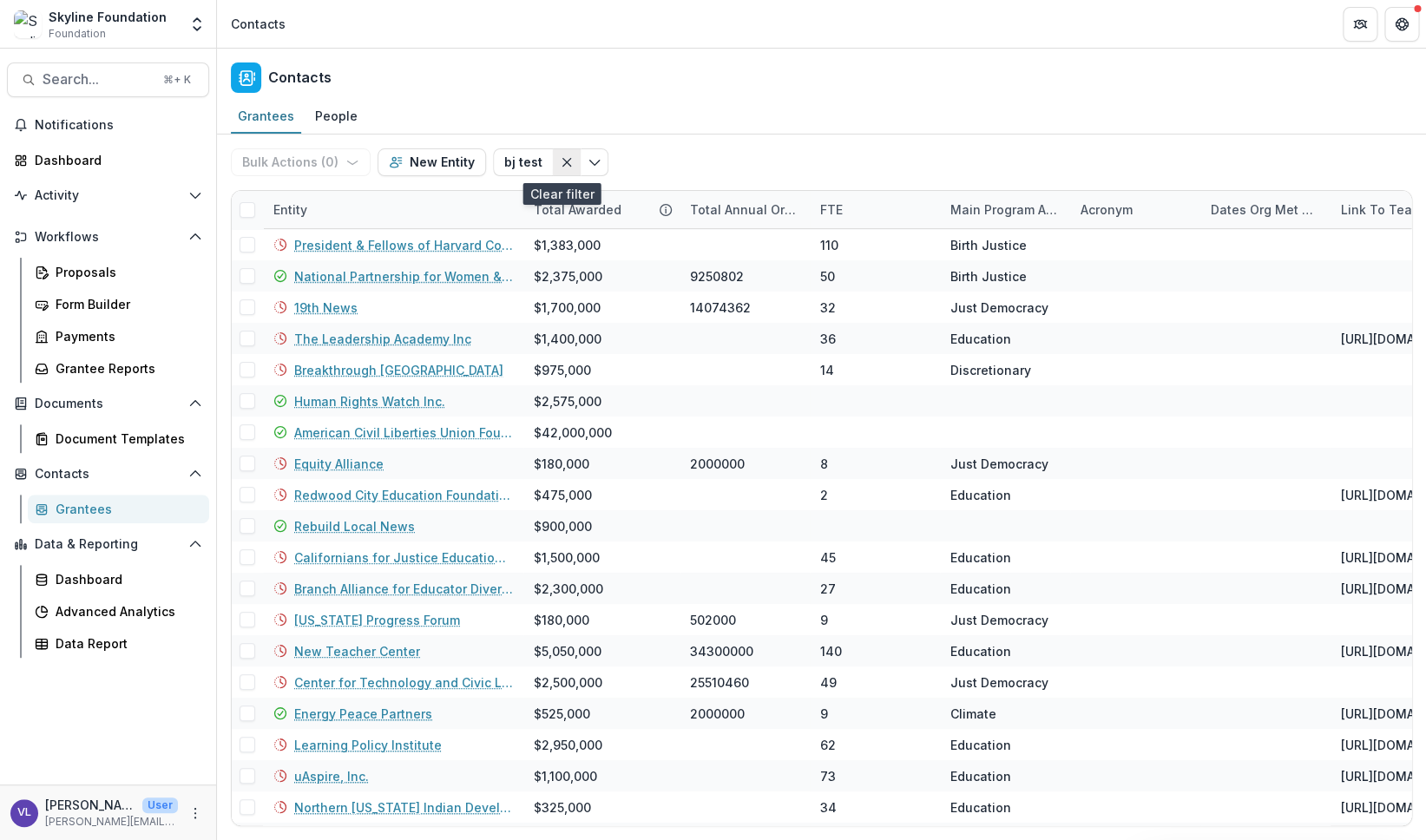
click at [564, 164] on icon "Clear filter" at bounding box center [567, 162] width 14 height 14
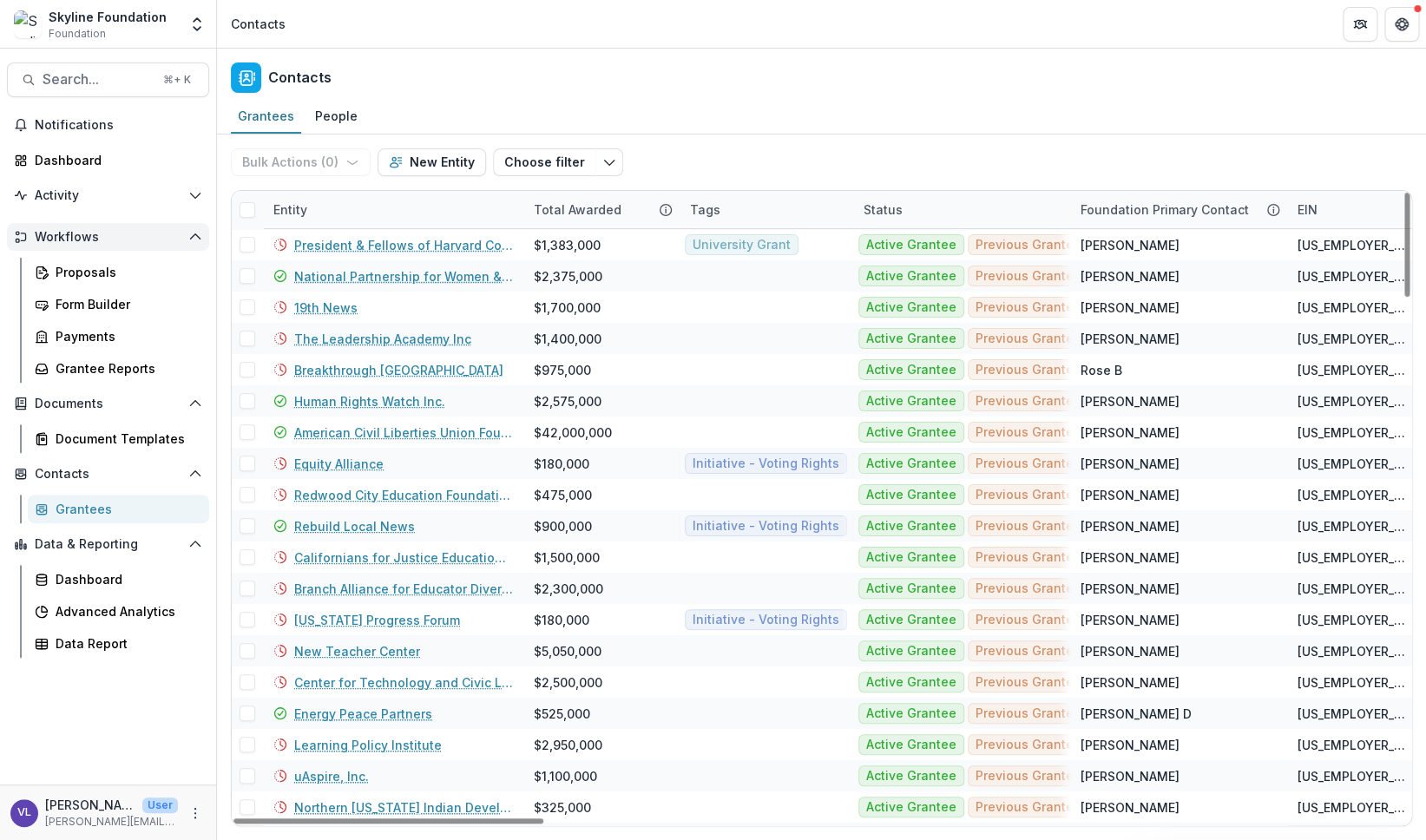
click at [67, 233] on span "Workflows" at bounding box center [108, 237] width 147 height 15
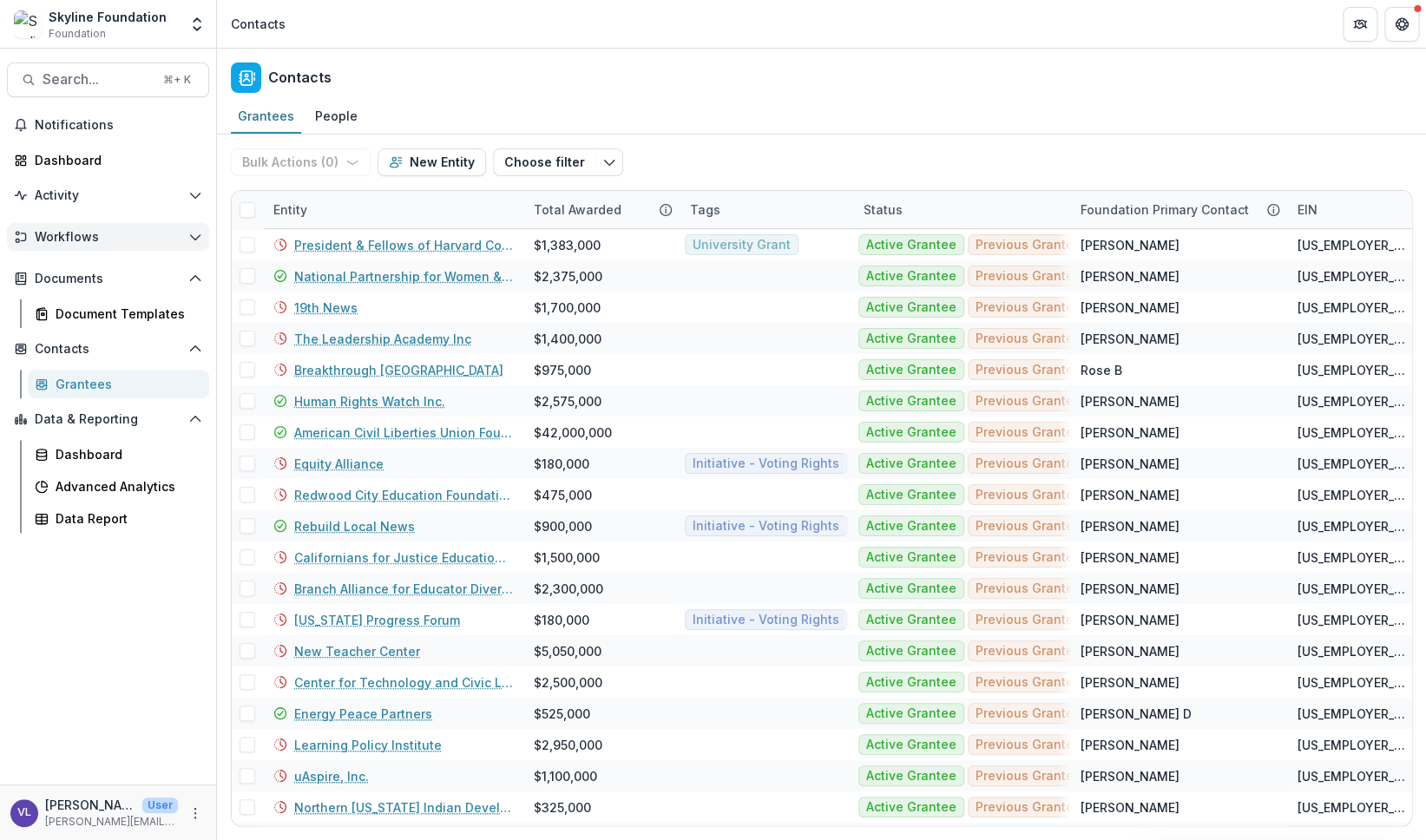
click at [67, 233] on span "Workflows" at bounding box center [108, 237] width 147 height 15
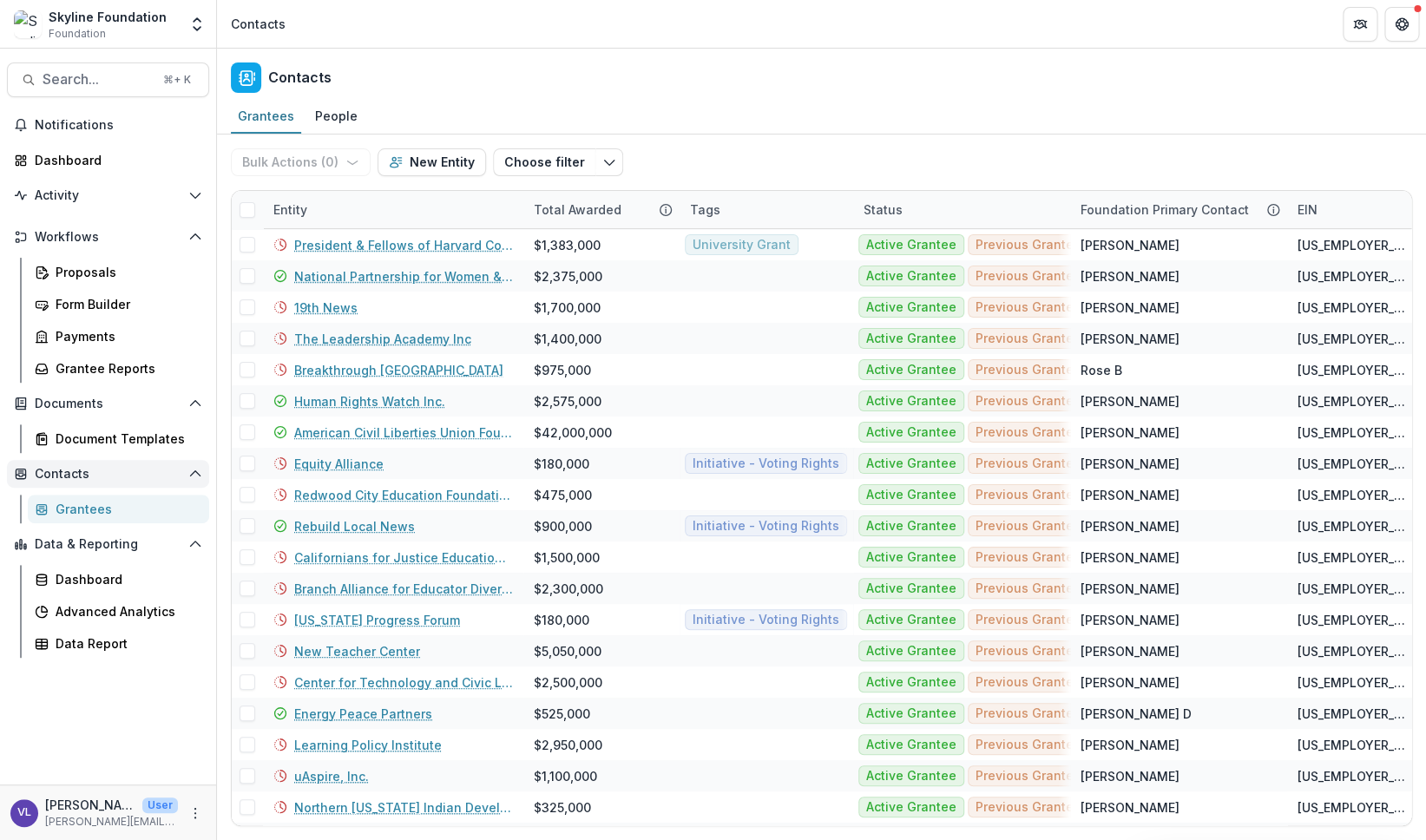
click at [72, 470] on span "Contacts" at bounding box center [108, 474] width 147 height 15
click at [76, 508] on div "Grantees" at bounding box center [126, 509] width 140 height 18
click at [64, 167] on div "Dashboard" at bounding box center [115, 160] width 161 height 18
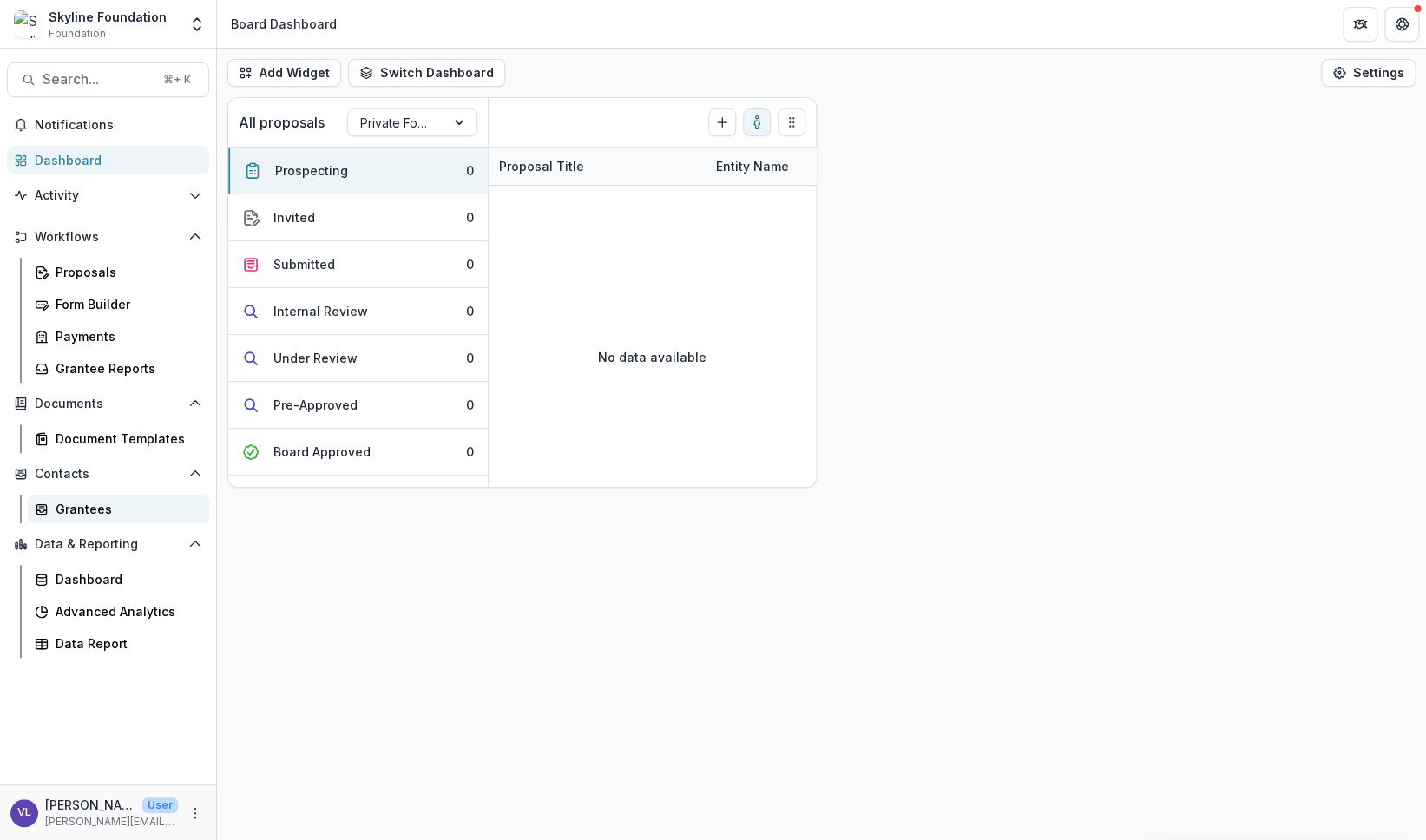
click at [78, 506] on div "Grantees" at bounding box center [126, 509] width 140 height 18
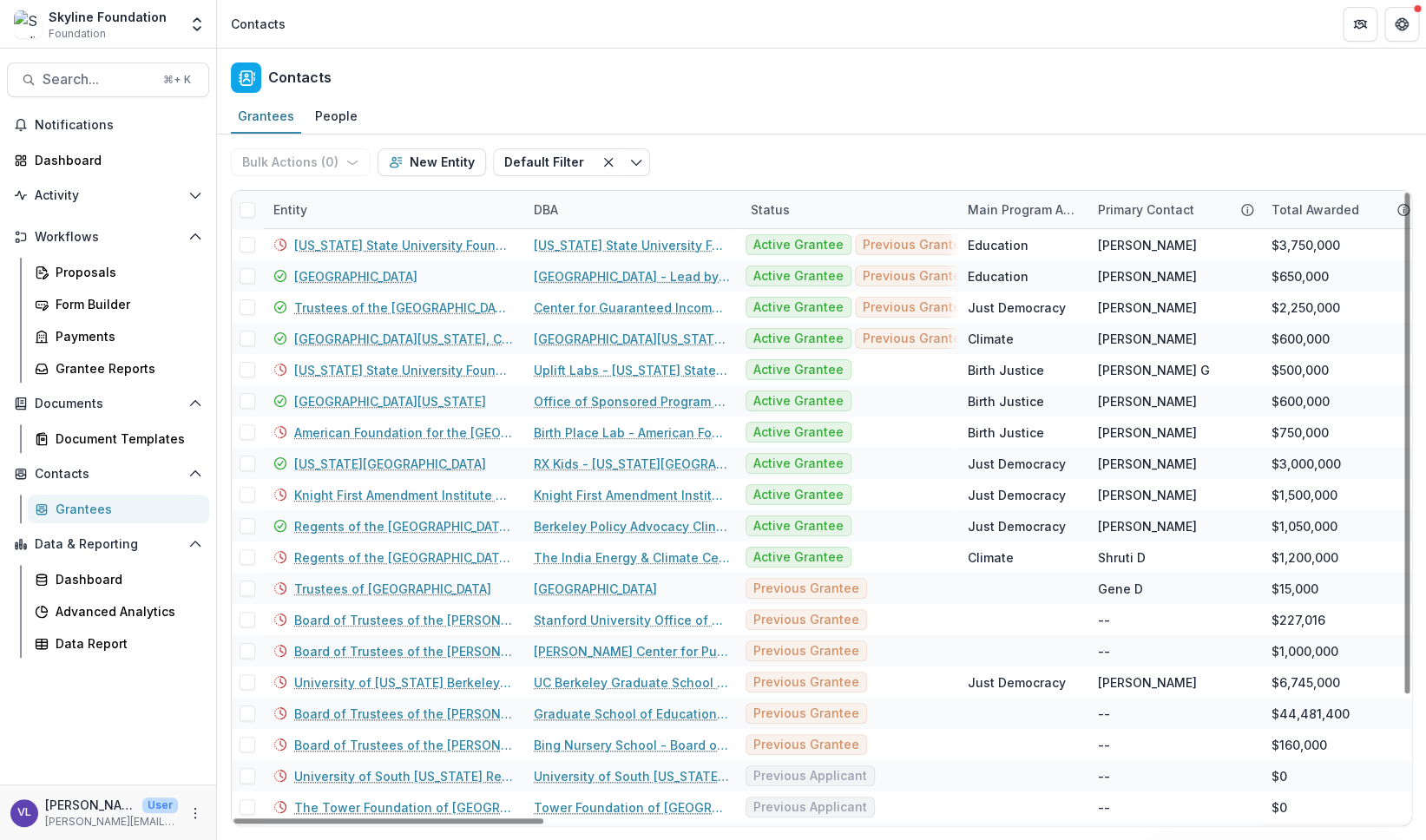
click at [1025, 205] on div "Main Program Area of Org" at bounding box center [1022, 209] width 130 height 18
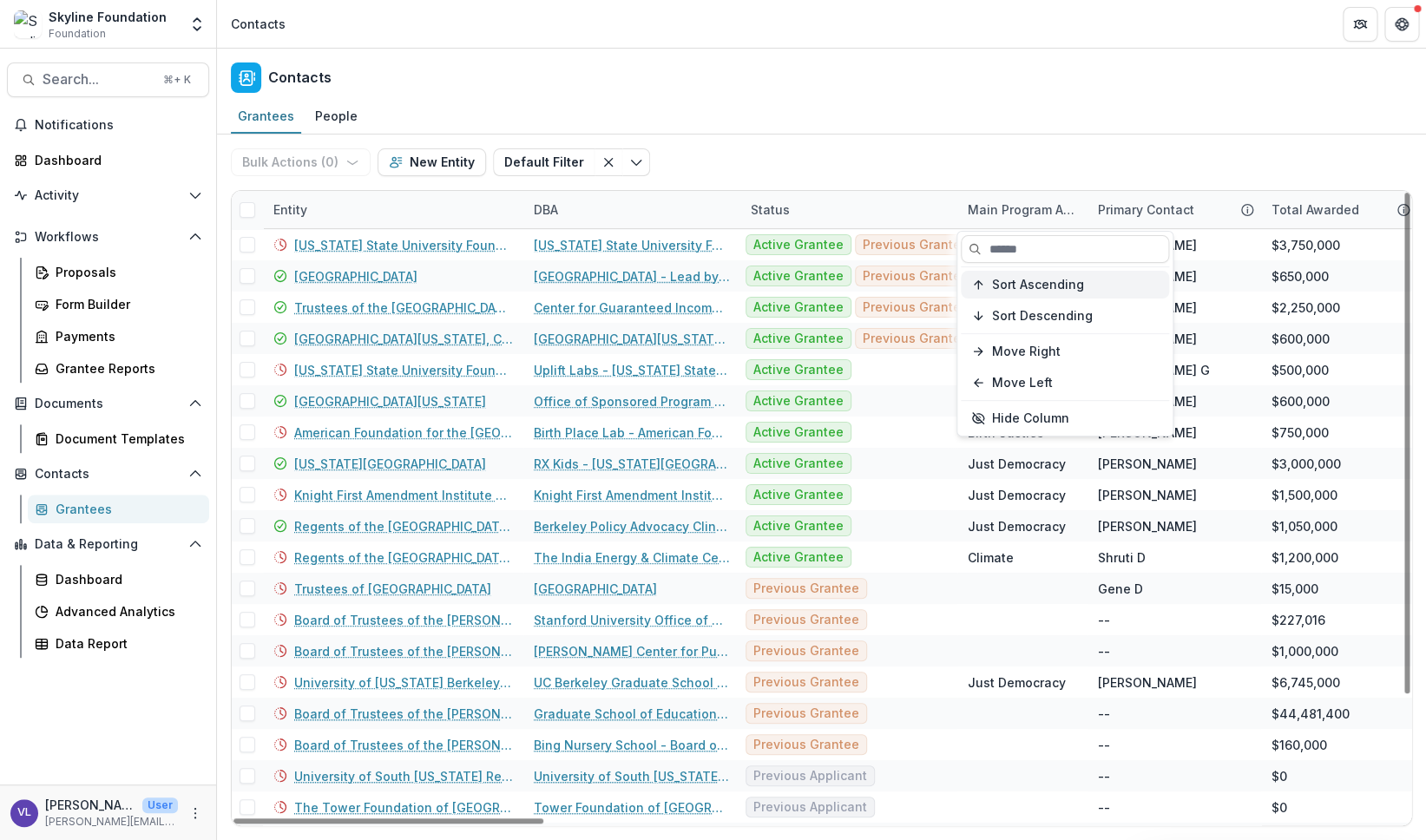
click at [1015, 291] on span "Sort Ascending" at bounding box center [1038, 285] width 92 height 15
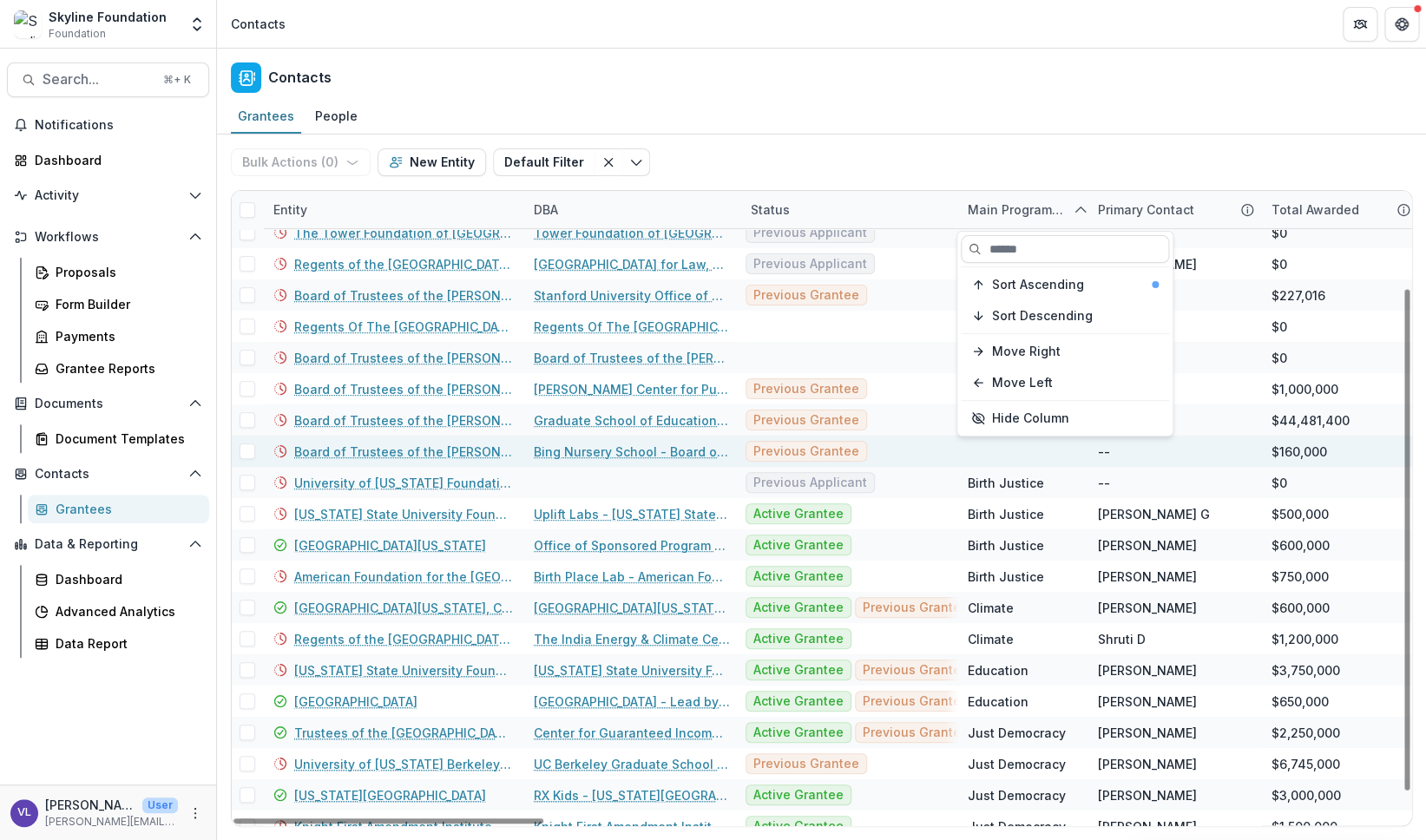
scroll to position [154, 0]
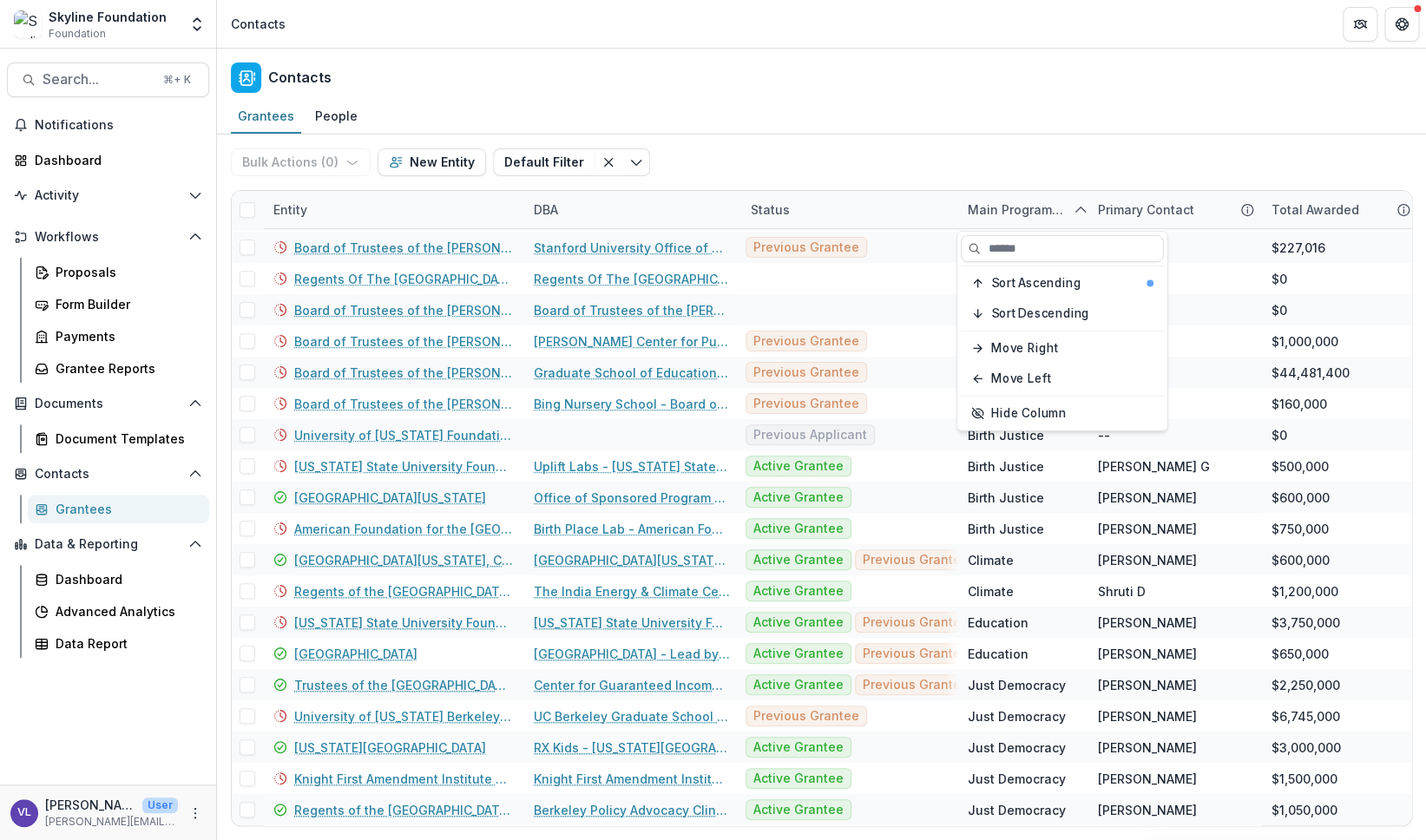
click at [914, 167] on div "Bulk Actions ( 0 ) Send Email Create Proposals Create Tasks New Entity Default …" at bounding box center [821, 163] width 1181 height 56
click at [629, 159] on icon "Toggle menu" at bounding box center [636, 162] width 14 height 14
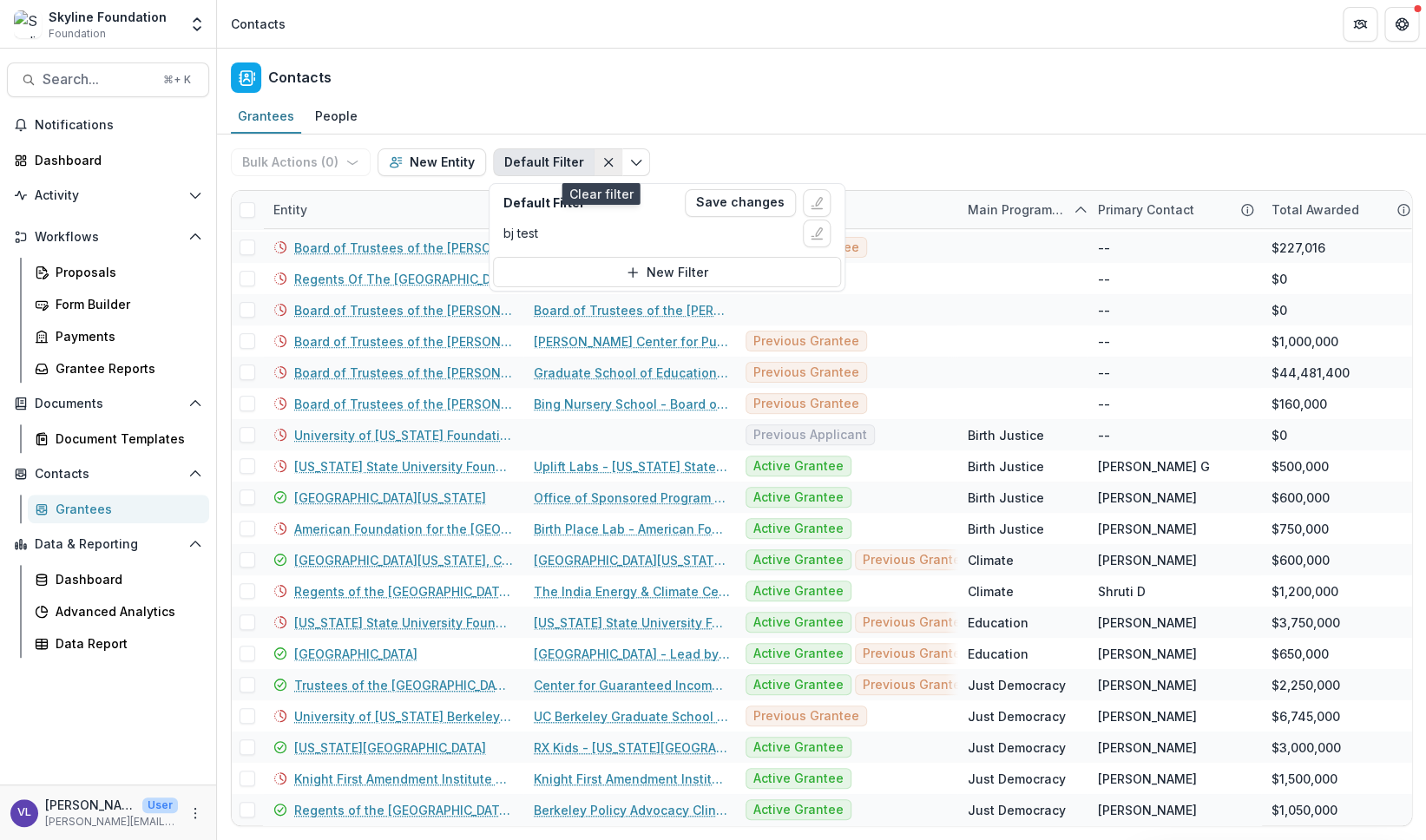
click at [605, 161] on line "Clear filter" at bounding box center [609, 163] width 8 height 8
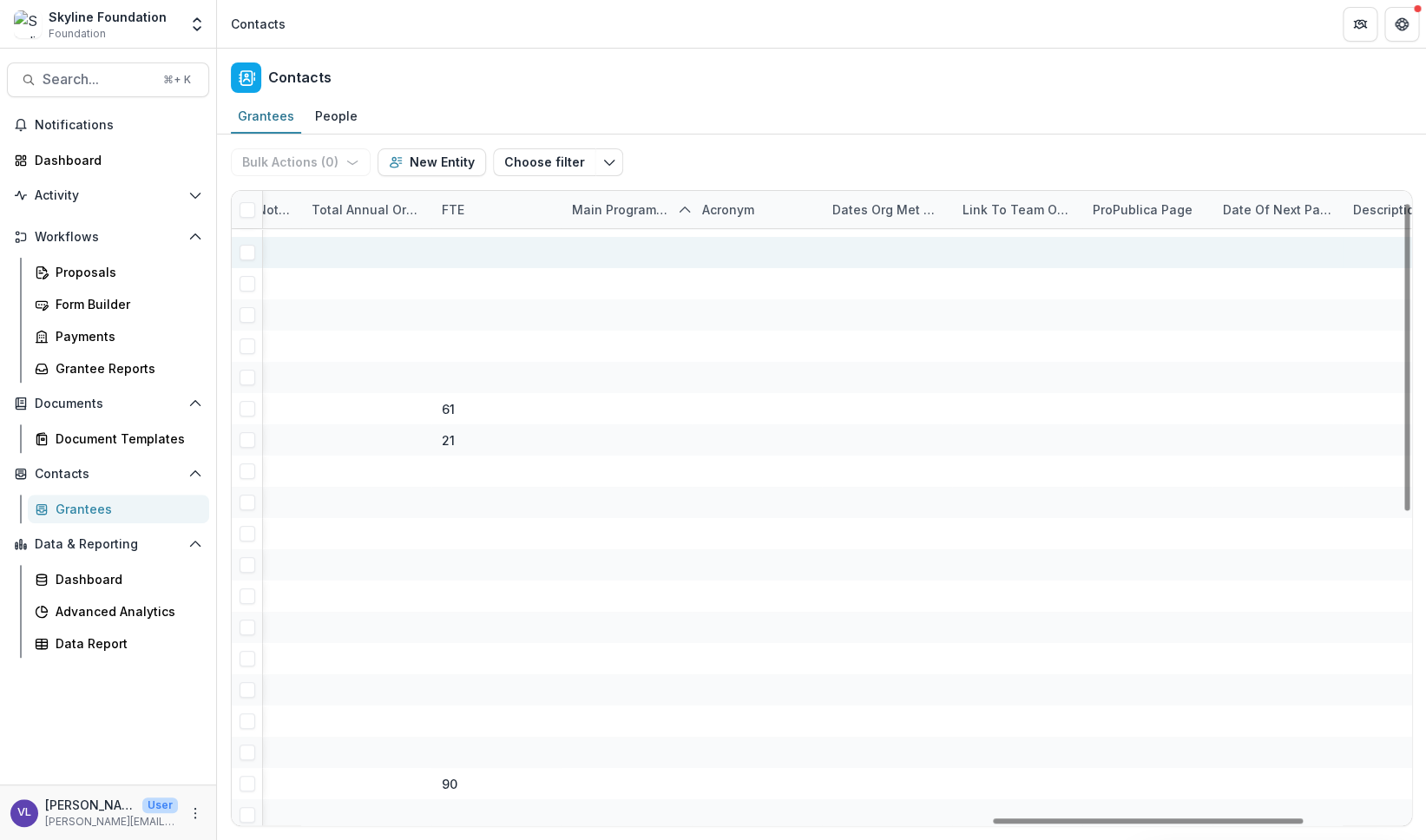
scroll to position [23, 2888]
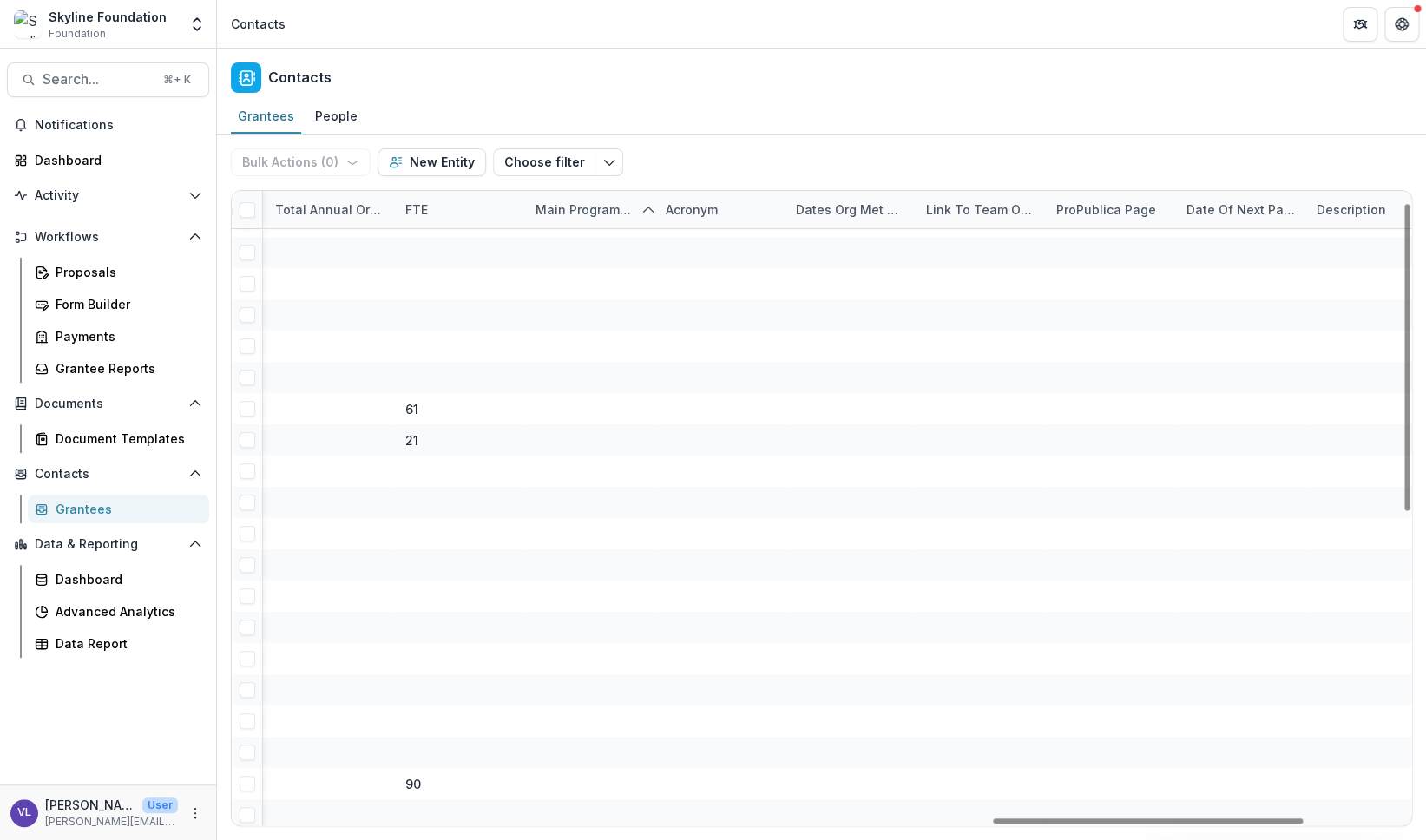
click at [614, 213] on div "Main Program Area of Org" at bounding box center [583, 209] width 116 height 18
click at [761, 161] on div "Bulk Actions ( 0 ) Send Email Create Proposals Create Tasks New Entity Choose f…" at bounding box center [821, 163] width 1181 height 56
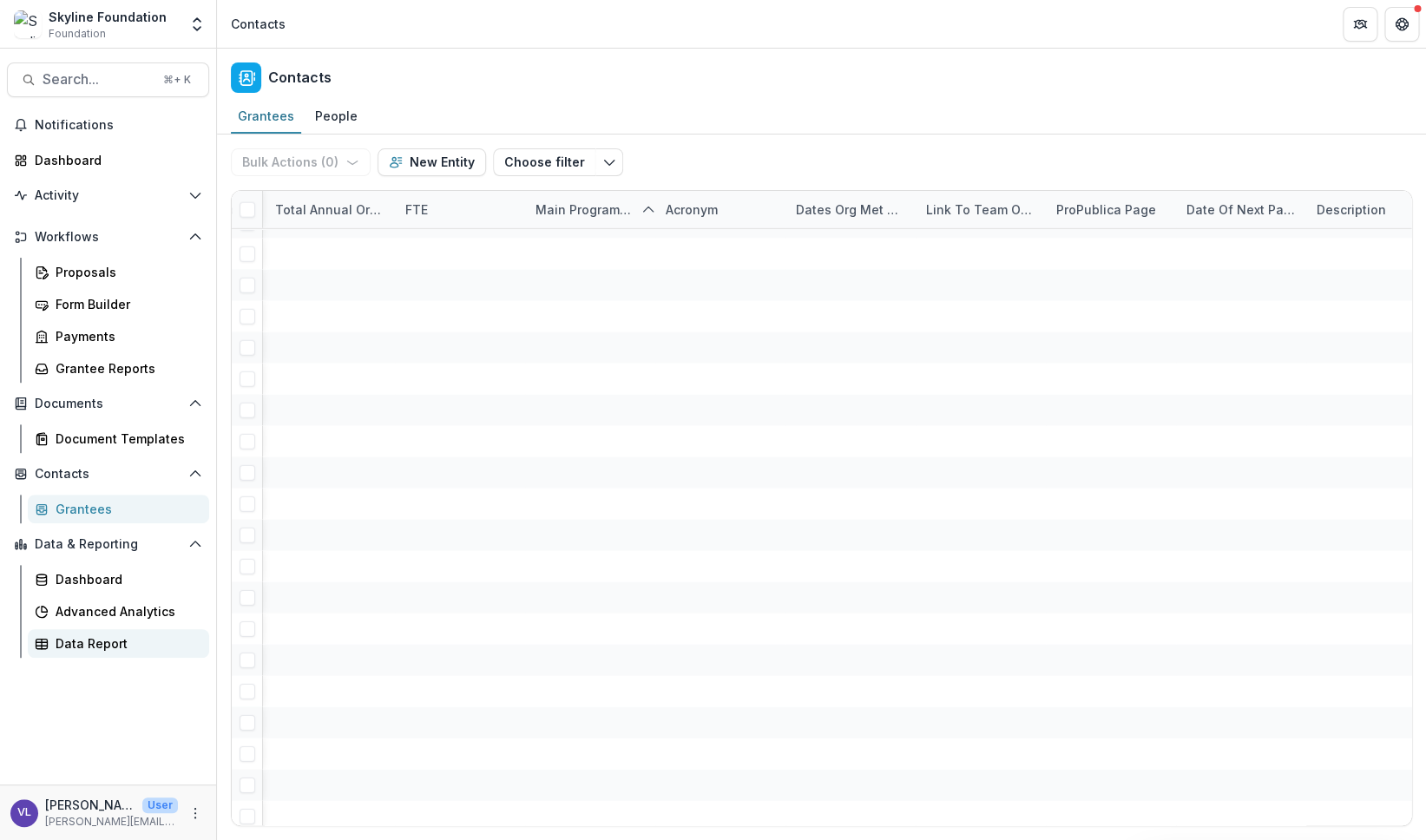
click at [102, 642] on div "Data Report" at bounding box center [126, 643] width 140 height 18
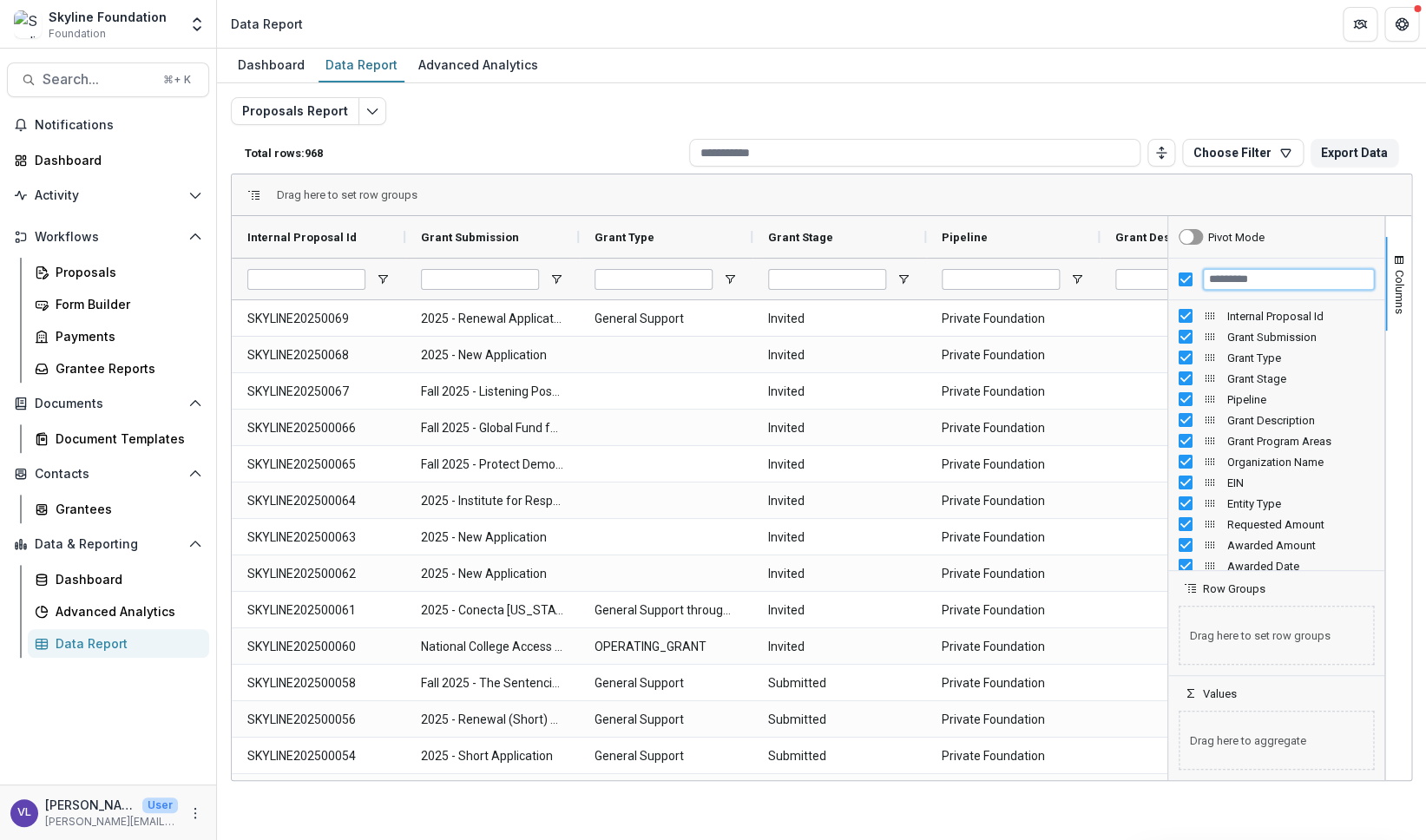
click at [1220, 279] on input "Filter Columns Input" at bounding box center [1288, 279] width 171 height 21
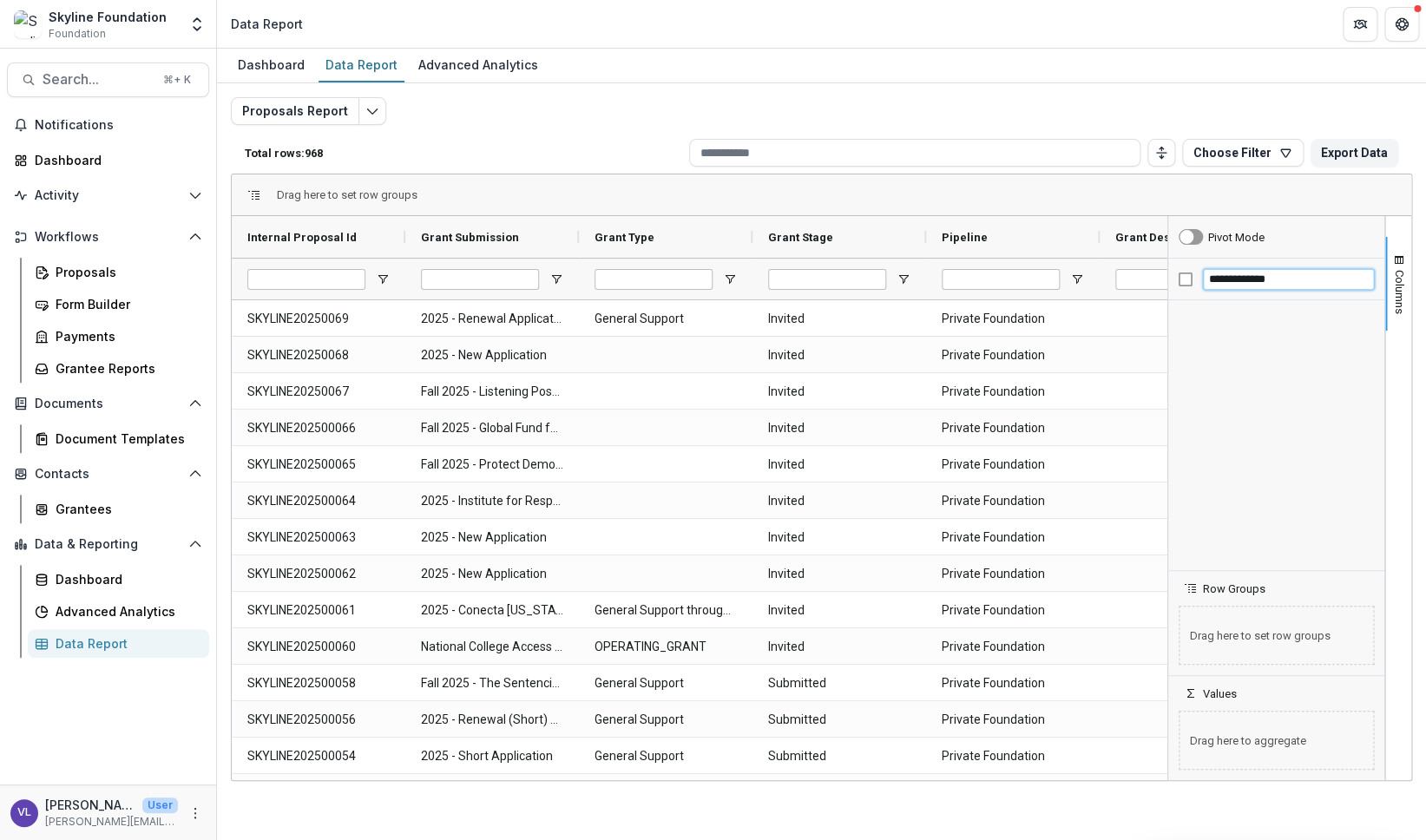
type input "**********"
click at [1193, 285] on div "**********" at bounding box center [1276, 280] width 216 height 42
click at [1263, 152] on button "Choose Filter" at bounding box center [1242, 153] width 121 height 28
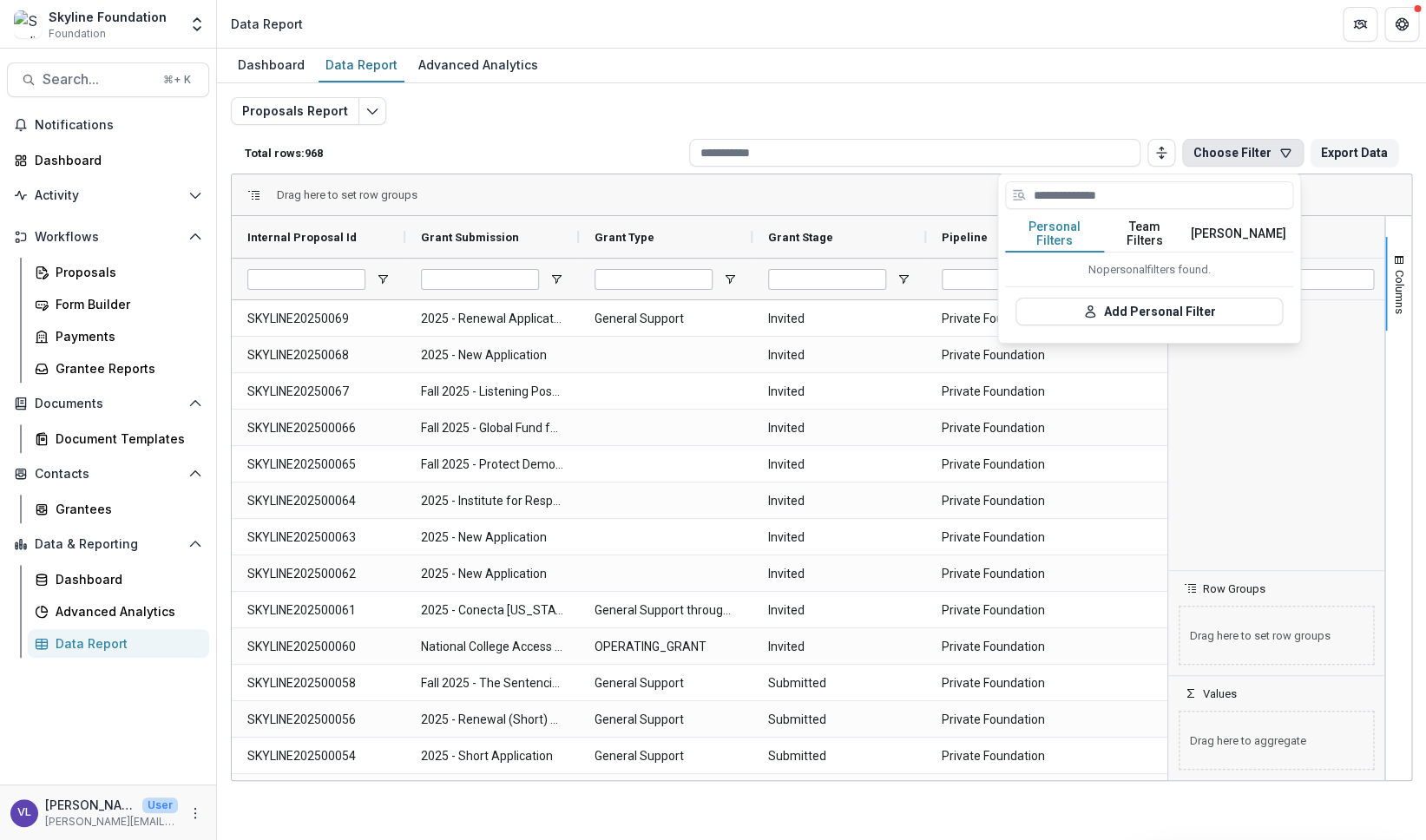
click at [1162, 227] on button "Team Filters" at bounding box center [1144, 234] width 80 height 36
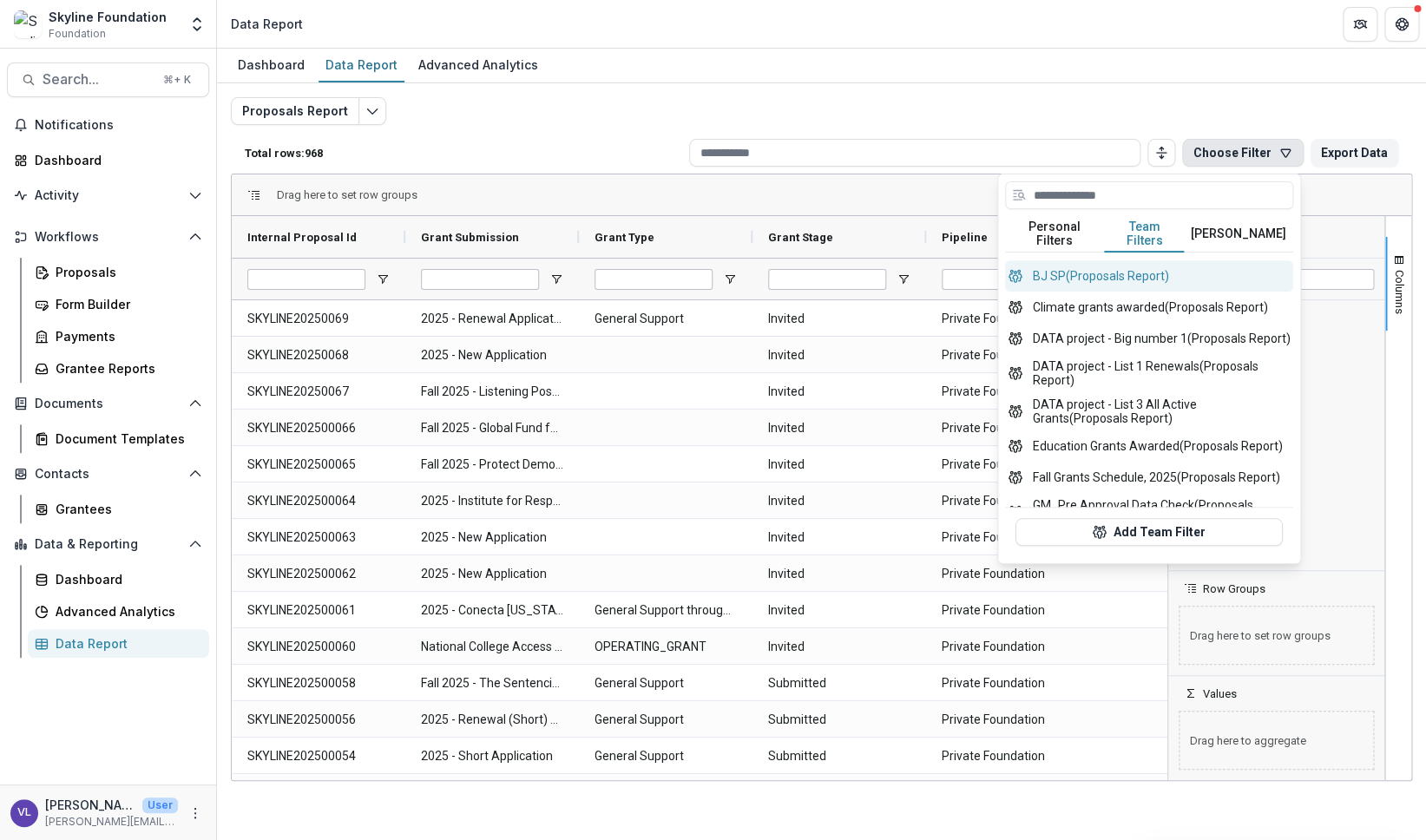
scroll to position [579, 0]
click at [1108, 277] on button "BJ SP (Proposals Report)" at bounding box center [1149, 275] width 288 height 31
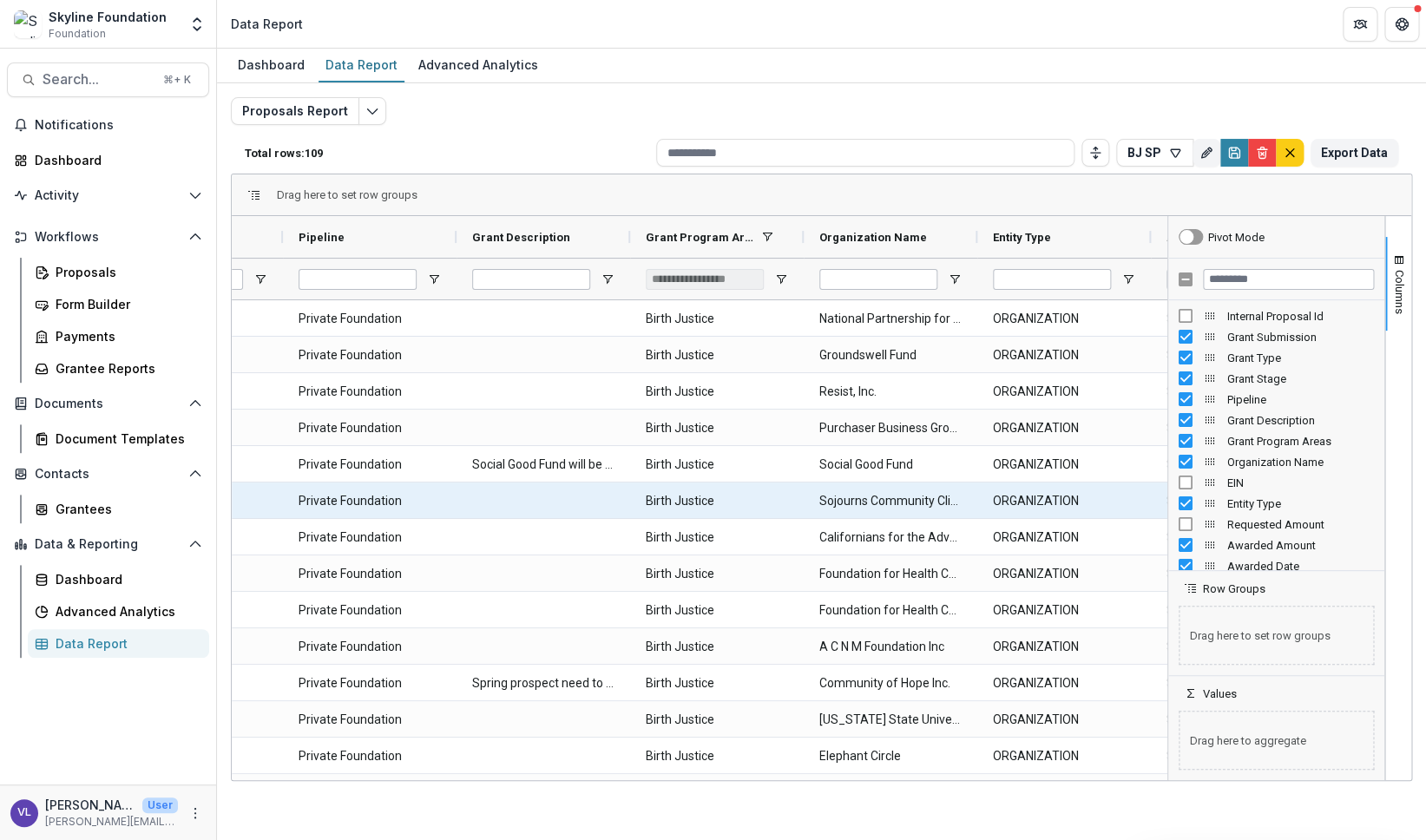
scroll to position [0, 668]
